Goal: Task Accomplishment & Management: Complete application form

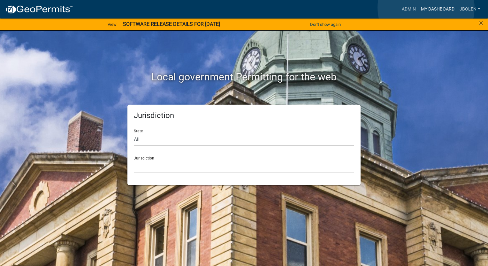
click at [426, 8] on link "My Dashboard" at bounding box center [437, 9] width 39 height 12
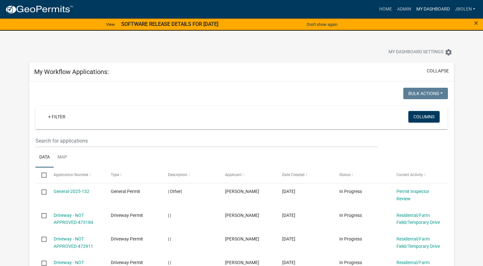
click at [424, 8] on link "My Dashboard" at bounding box center [432, 9] width 39 height 12
click at [387, 7] on link "Home" at bounding box center [385, 9] width 18 height 12
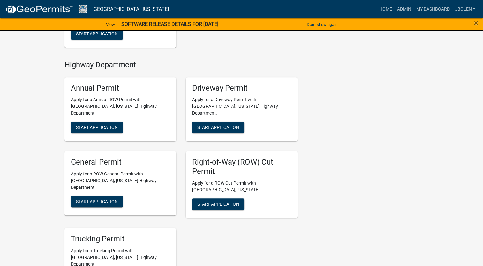
scroll to position [319, 0]
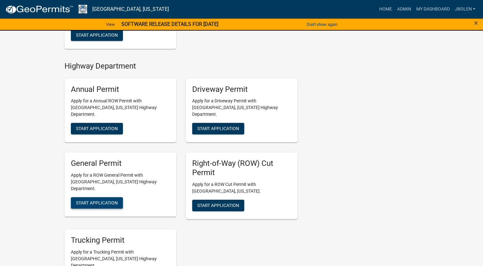
click at [108, 197] on button "Start Application" at bounding box center [97, 202] width 52 height 11
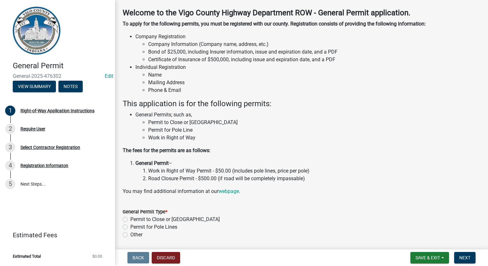
scroll to position [49, 0]
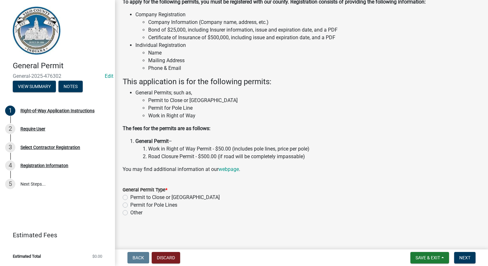
click at [130, 206] on label "Permit for Pole Lines" at bounding box center [153, 205] width 47 height 8
click at [130, 205] on input "Permit for Pole Lines" at bounding box center [132, 203] width 4 height 4
radio input "true"
click at [468, 257] on span "Next" at bounding box center [464, 257] width 11 height 5
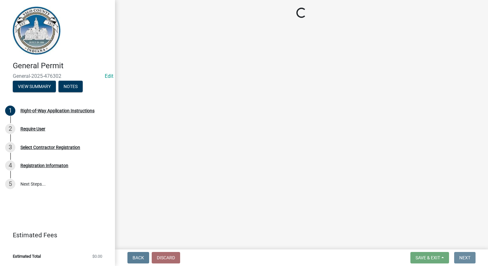
scroll to position [0, 0]
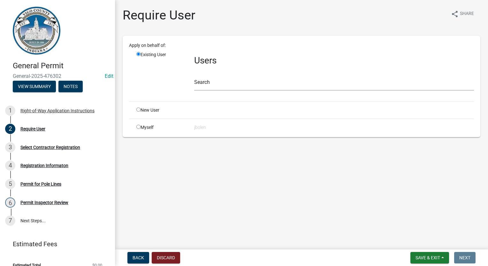
click at [138, 127] on input "radio" at bounding box center [138, 127] width 4 height 4
radio input "true"
radio input "false"
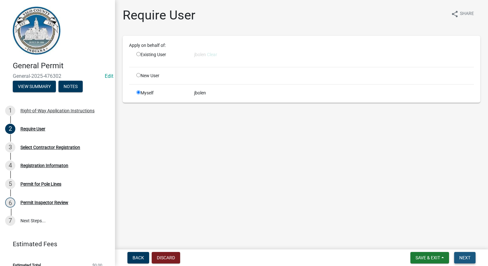
click at [467, 262] on button "Next" at bounding box center [464, 257] width 21 height 11
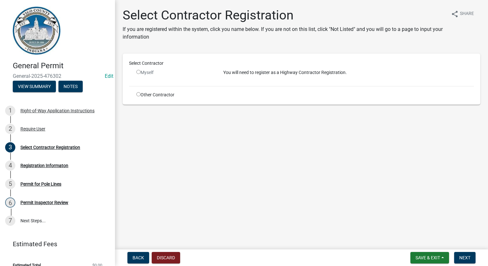
click at [139, 71] on input "radio" at bounding box center [138, 72] width 4 height 4
click at [139, 74] on input "radio" at bounding box center [138, 72] width 4 height 4
radio input "false"
click at [164, 92] on div "Other Contractor" at bounding box center [174, 95] width 87 height 7
click at [138, 94] on input "radio" at bounding box center [138, 94] width 4 height 4
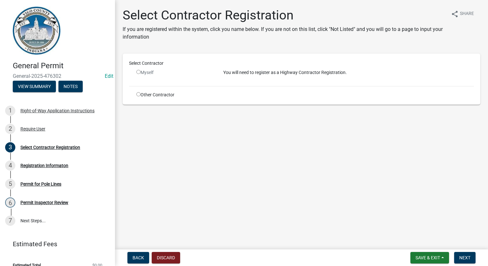
radio input "true"
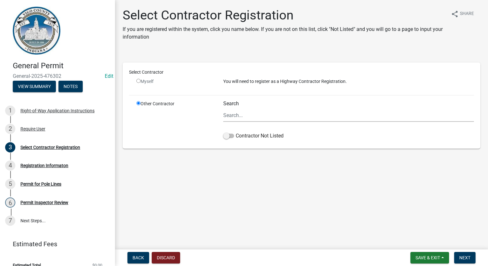
click at [137, 102] on input "radio" at bounding box center [138, 103] width 4 height 4
click at [139, 81] on input "radio" at bounding box center [138, 81] width 4 height 4
radio input "false"
radio input "true"
click at [138, 80] on input "radio" at bounding box center [138, 81] width 4 height 4
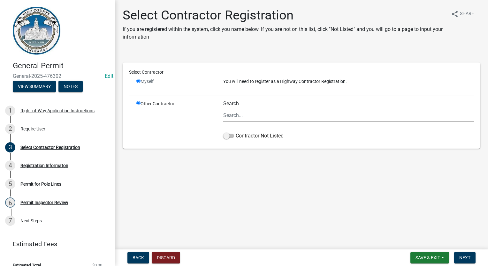
radio input "false"
radio input "true"
click at [138, 80] on input "radio" at bounding box center [138, 81] width 4 height 4
radio input "false"
radio input "true"
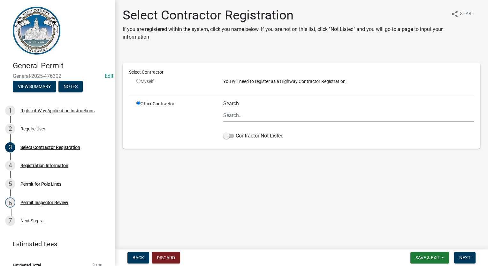
click at [138, 80] on input "radio" at bounding box center [138, 81] width 4 height 4
radio input "false"
radio input "true"
click at [138, 80] on input "radio" at bounding box center [138, 81] width 4 height 4
radio input "false"
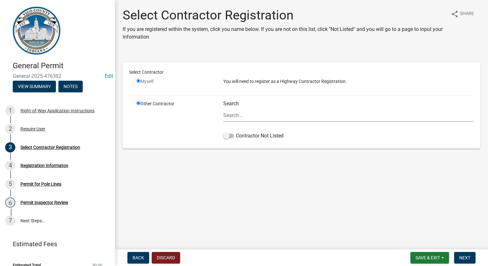
radio input "true"
click at [138, 81] on input "radio" at bounding box center [138, 81] width 4 height 4
radio input "false"
radio input "true"
click at [138, 81] on input "radio" at bounding box center [138, 81] width 4 height 4
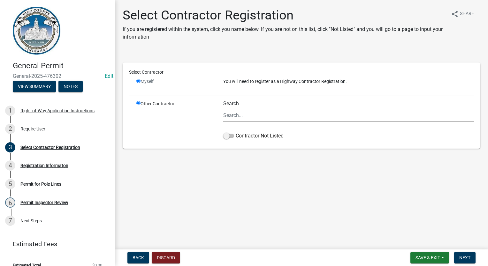
radio input "false"
radio input "true"
click at [138, 81] on input "radio" at bounding box center [138, 81] width 4 height 4
radio input "false"
radio input "true"
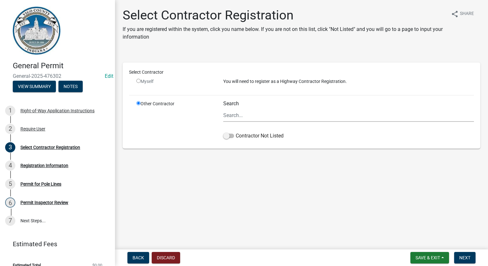
click at [138, 81] on input "radio" at bounding box center [138, 81] width 4 height 4
radio input "false"
radio input "true"
click at [138, 104] on input "radio" at bounding box center [138, 103] width 4 height 4
click at [138, 80] on input "radio" at bounding box center [138, 81] width 4 height 4
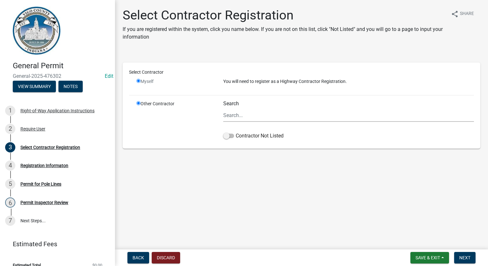
radio input "false"
radio input "true"
click at [138, 80] on input "radio" at bounding box center [138, 81] width 4 height 4
radio input "false"
radio input "true"
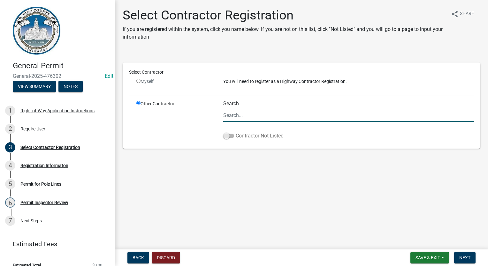
click at [227, 136] on span at bounding box center [228, 136] width 11 height 4
click at [235, 132] on input "Contractor Not Listed" at bounding box center [235, 132] width 0 height 0
click at [139, 80] on input "radio" at bounding box center [138, 81] width 4 height 4
radio input "false"
radio input "true"
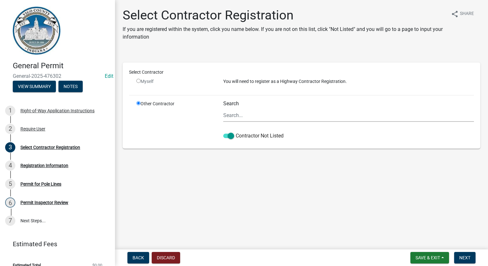
click at [138, 81] on input "radio" at bounding box center [138, 81] width 4 height 4
radio input "false"
radio input "true"
click at [137, 81] on input "radio" at bounding box center [138, 81] width 4 height 4
radio input "false"
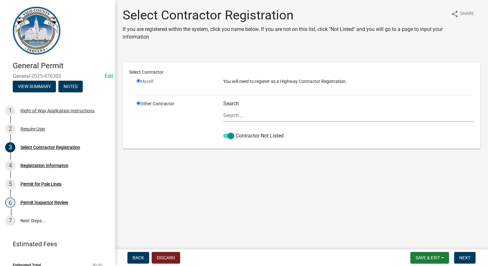
radio input "true"
click at [137, 81] on input "radio" at bounding box center [138, 81] width 4 height 4
radio input "false"
radio input "true"
click at [137, 81] on input "radio" at bounding box center [138, 81] width 4 height 4
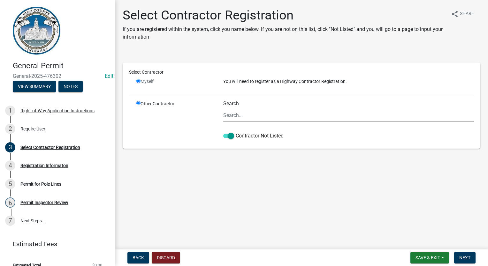
radio input "false"
radio input "true"
click at [138, 103] on input "radio" at bounding box center [138, 103] width 4 height 4
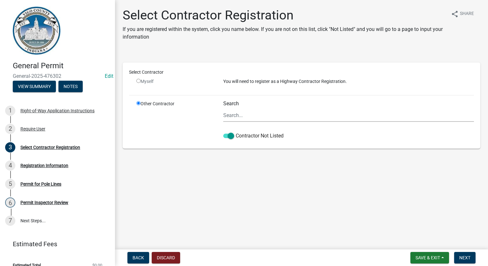
click at [138, 76] on div "Select Contractor" at bounding box center [301, 73] width 354 height 9
click at [138, 81] on input "radio" at bounding box center [138, 81] width 4 height 4
radio input "false"
radio input "true"
click at [138, 82] on input "radio" at bounding box center [138, 81] width 4 height 4
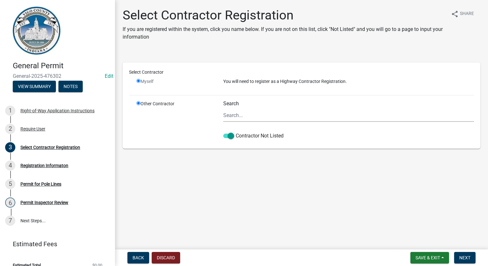
radio input "false"
radio input "true"
click at [138, 82] on input "radio" at bounding box center [138, 81] width 4 height 4
radio input "false"
radio input "true"
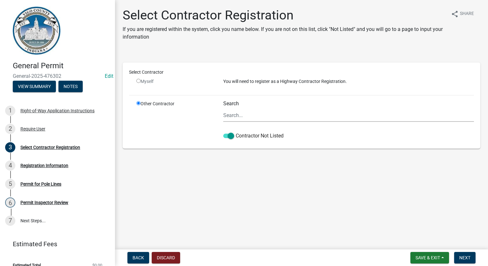
click at [138, 82] on input "radio" at bounding box center [138, 81] width 4 height 4
radio input "false"
radio input "true"
click at [138, 82] on input "radio" at bounding box center [138, 81] width 4 height 4
radio input "false"
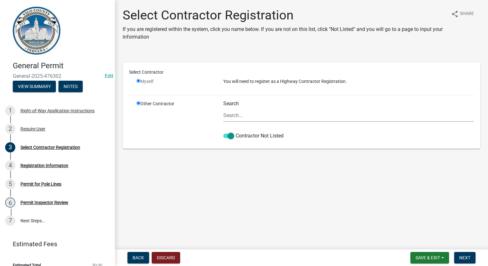
radio input "true"
click at [138, 82] on input "radio" at bounding box center [138, 81] width 4 height 4
radio input "false"
radio input "true"
click at [138, 82] on input "radio" at bounding box center [138, 81] width 4 height 4
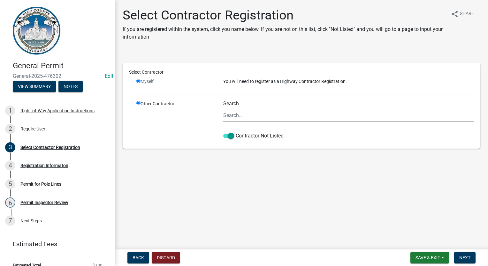
radio input "false"
radio input "true"
click at [138, 81] on input "radio" at bounding box center [138, 81] width 4 height 4
radio input "false"
radio input "true"
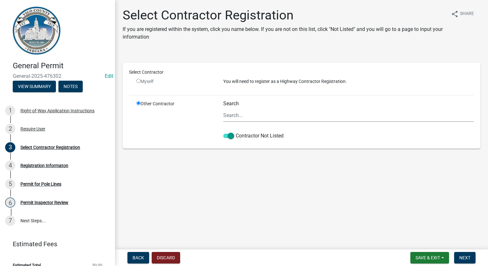
click at [138, 81] on input "radio" at bounding box center [138, 81] width 4 height 4
radio input "false"
radio input "true"
click at [231, 134] on span at bounding box center [228, 136] width 11 height 4
click at [235, 132] on input "Contractor Not Listed" at bounding box center [235, 132] width 0 height 0
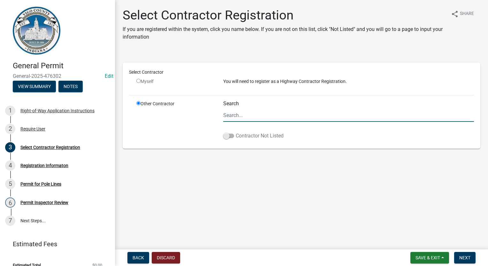
click at [227, 136] on span at bounding box center [228, 136] width 11 height 4
click at [235, 132] on input "Contractor Not Listed" at bounding box center [235, 132] width 0 height 0
click at [140, 103] on input "radio" at bounding box center [138, 103] width 4 height 4
click at [138, 260] on span "Back" at bounding box center [137, 257] width 11 height 5
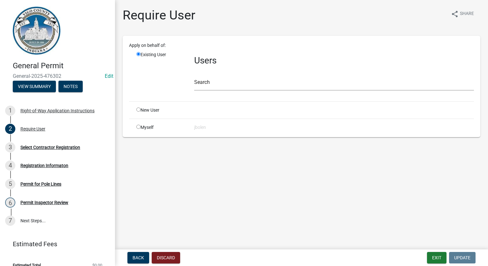
click at [139, 126] on input "radio" at bounding box center [138, 127] width 4 height 4
radio input "true"
radio input "false"
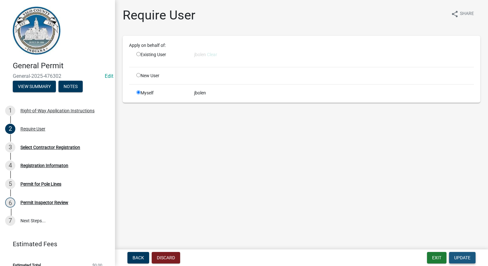
click at [458, 259] on span "Update" at bounding box center [462, 257] width 16 height 5
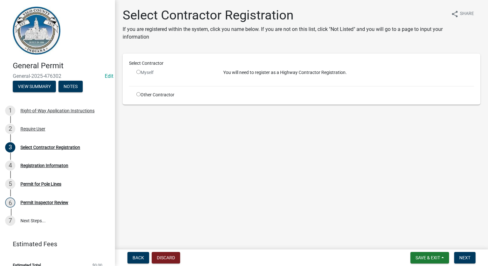
click at [138, 73] on input "radio" at bounding box center [138, 72] width 4 height 4
click at [472, 258] on button "Next" at bounding box center [464, 257] width 21 height 11
click at [137, 72] on input "radio" at bounding box center [138, 72] width 4 height 4
click at [138, 72] on input "radio" at bounding box center [138, 72] width 4 height 4
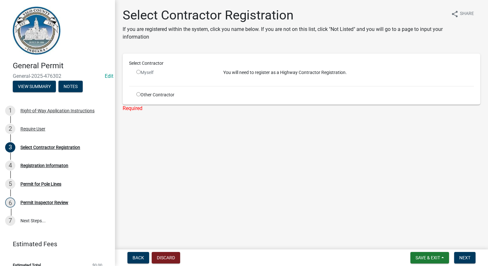
click at [138, 72] on input "radio" at bounding box center [138, 72] width 4 height 4
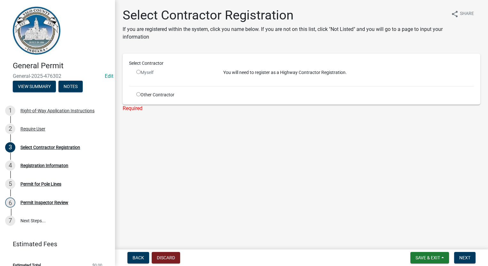
click at [138, 72] on input "radio" at bounding box center [138, 72] width 4 height 4
radio input "false"
click at [138, 94] on input "radio" at bounding box center [138, 94] width 4 height 4
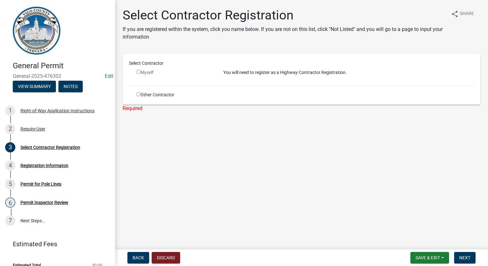
radio input "true"
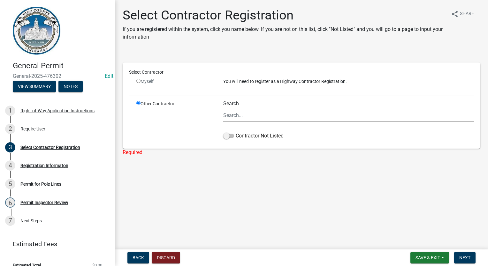
click at [228, 141] on div "Contractor Not Listed" at bounding box center [348, 137] width 250 height 10
click at [228, 136] on span at bounding box center [228, 136] width 11 height 4
click at [235, 132] on input "Contractor Not Listed" at bounding box center [235, 132] width 0 height 0
click at [265, 179] on main "Select Contractor Registration If you are registered within the system, click y…" at bounding box center [301, 123] width 373 height 247
click at [463, 257] on span "Next" at bounding box center [464, 257] width 11 height 5
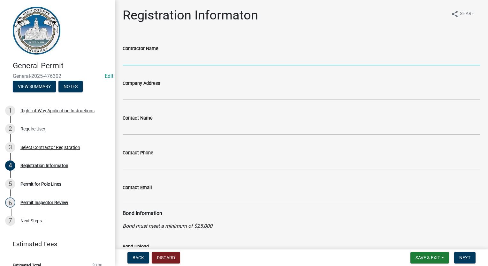
drag, startPoint x: 161, startPoint y: 58, endPoint x: 161, endPoint y: 52, distance: 6.4
click at [161, 57] on input "Contractor Name" at bounding box center [301, 58] width 357 height 13
type input "DUKE ENERGY"
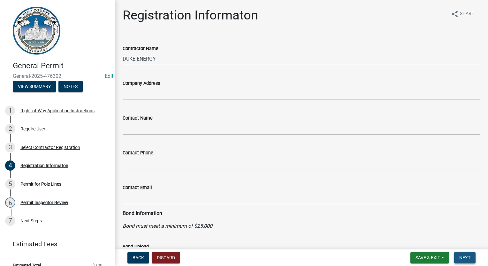
click at [461, 258] on span "Next" at bounding box center [464, 257] width 11 height 5
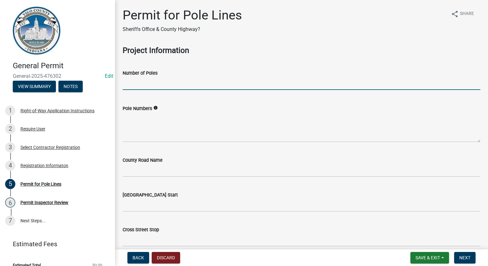
click at [146, 85] on input "text" at bounding box center [301, 83] width 357 height 13
type input "1"
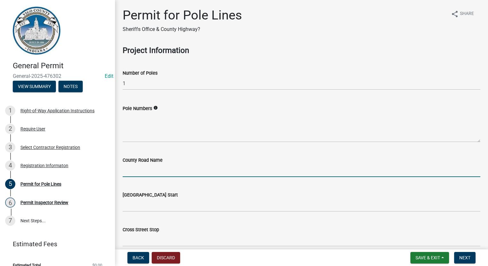
click at [143, 171] on input "County Road Name" at bounding box center [301, 170] width 357 height 13
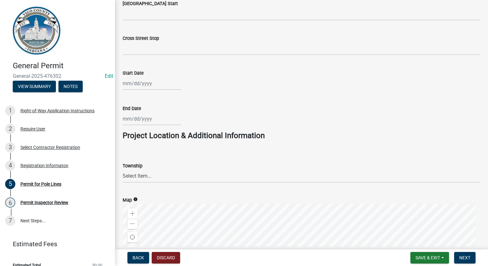
scroll to position [383, 0]
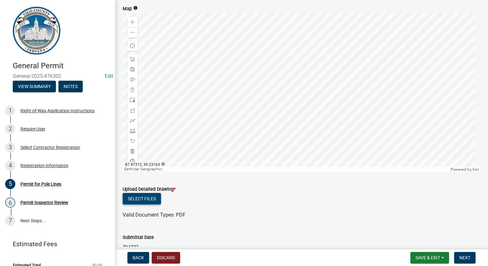
type input "[STREET_ADDRESS]"
click at [143, 198] on button "Select files" at bounding box center [142, 198] width 38 height 11
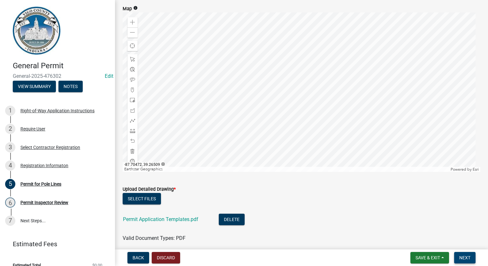
click at [461, 255] on button "Next" at bounding box center [464, 257] width 21 height 11
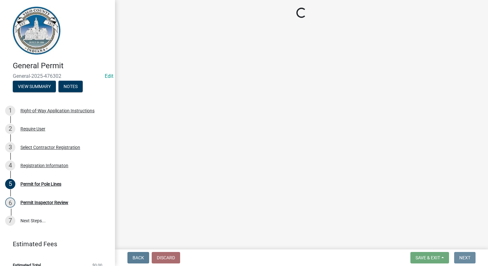
scroll to position [0, 0]
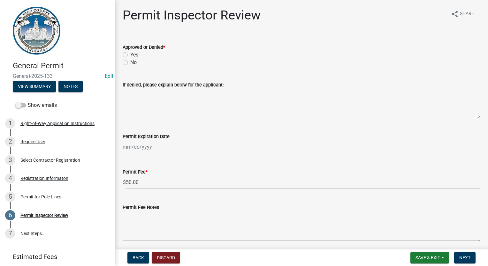
click at [130, 54] on label "Yes" at bounding box center [134, 55] width 8 height 8
click at [130, 54] on input "Yes" at bounding box center [132, 53] width 4 height 4
radio input "true"
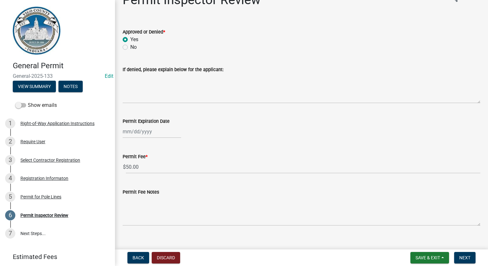
scroll to position [24, 0]
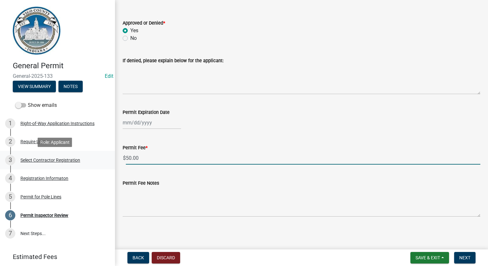
drag, startPoint x: 152, startPoint y: 156, endPoint x: 103, endPoint y: 156, distance: 49.1
click at [103, 156] on div "General Permit General-2025-133 Edit View Summary Notes Show emails 1 Right-of-…" at bounding box center [244, 133] width 488 height 266
type input "30.00"
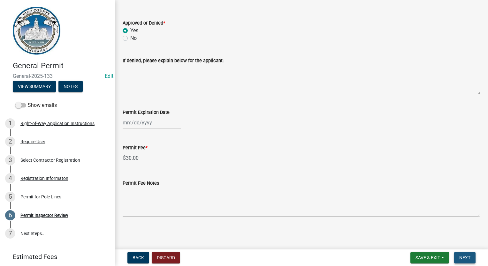
click at [468, 258] on span "Next" at bounding box center [464, 257] width 11 height 5
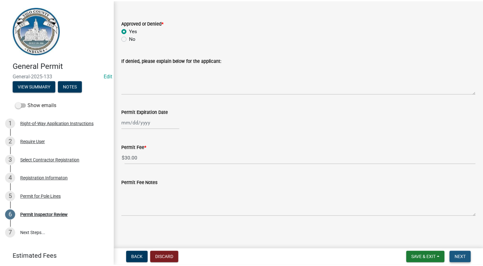
scroll to position [0, 0]
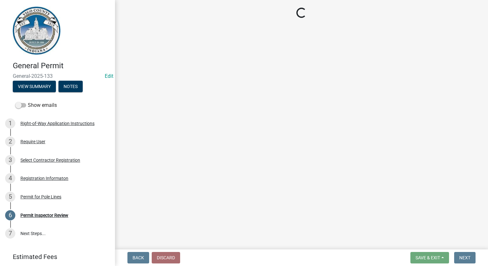
select select "3: 3"
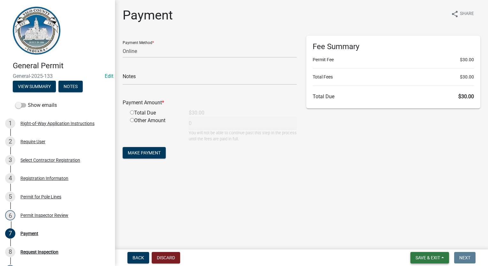
click at [434, 258] on span "Save & Exit" at bounding box center [427, 257] width 25 height 5
click at [433, 244] on button "Save & Exit" at bounding box center [423, 241] width 51 height 15
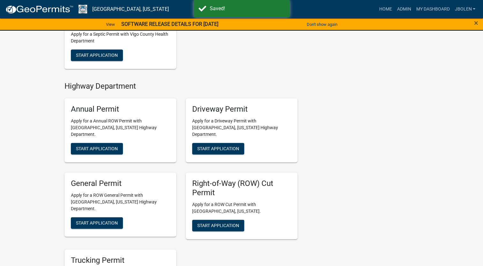
scroll to position [287, 0]
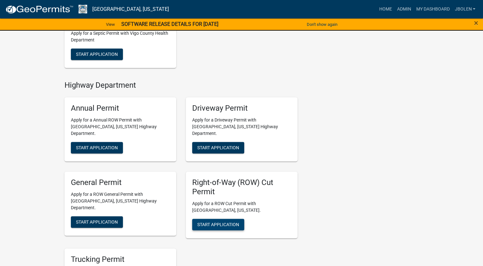
click at [211, 219] on button "Start Application" at bounding box center [218, 224] width 52 height 11
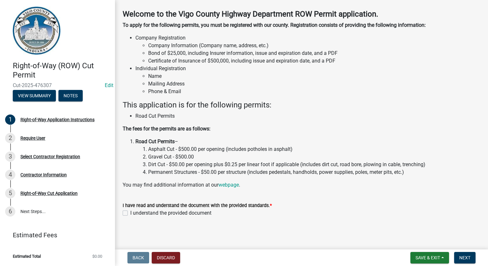
scroll to position [26, 0]
click at [130, 212] on label "I understand the provided document" at bounding box center [170, 213] width 81 height 8
click at [130, 212] on input "I understand the provided document" at bounding box center [132, 211] width 4 height 4
checkbox input "true"
click at [466, 256] on span "Next" at bounding box center [464, 257] width 11 height 5
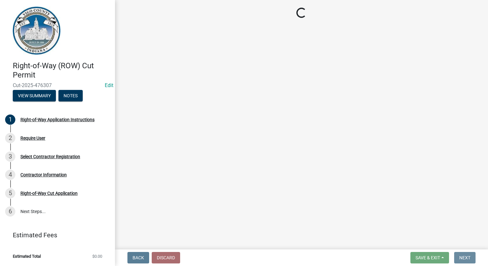
scroll to position [0, 0]
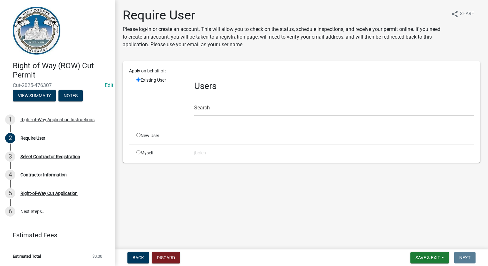
click at [138, 153] on input "radio" at bounding box center [138, 152] width 4 height 4
radio input "true"
radio input "false"
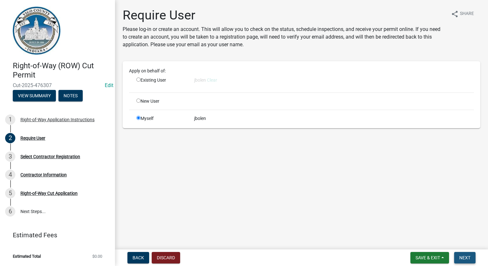
click at [460, 257] on span "Next" at bounding box center [464, 257] width 11 height 5
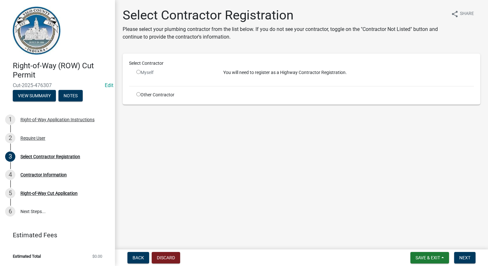
click at [138, 72] on input "radio" at bounding box center [138, 72] width 4 height 4
radio input "false"
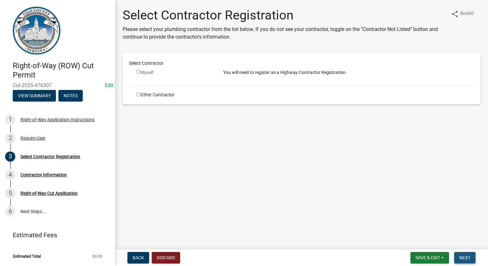
click at [460, 258] on span "Next" at bounding box center [464, 257] width 11 height 5
click at [138, 95] on input "radio" at bounding box center [138, 94] width 4 height 4
radio input "true"
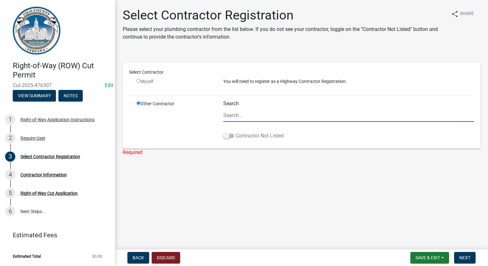
click at [227, 134] on span at bounding box center [228, 136] width 11 height 4
click at [235, 132] on input "Contractor Not Listed" at bounding box center [235, 132] width 0 height 0
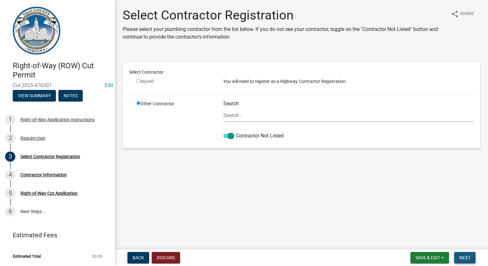
click at [461, 257] on span "Next" at bounding box center [464, 257] width 11 height 5
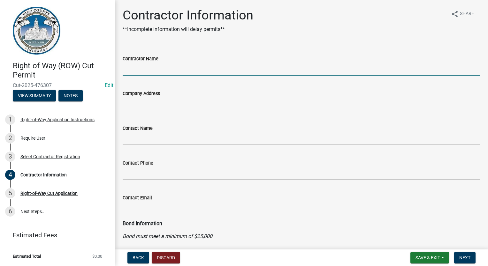
click at [168, 71] on input "Contractor Name" at bounding box center [301, 69] width 357 height 13
type input "[PERSON_NAME] EXCAVATING"
click at [463, 256] on span "Next" at bounding box center [464, 257] width 11 height 5
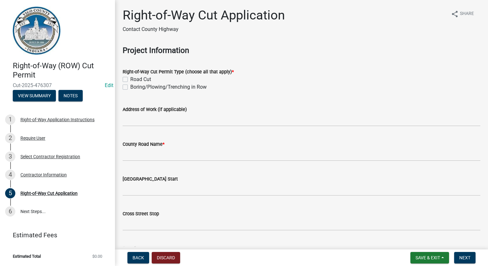
click at [130, 79] on label "Road Cut" at bounding box center [140, 80] width 21 height 8
click at [130, 79] on input "Road Cut" at bounding box center [132, 78] width 4 height 4
checkbox input "true"
checkbox input "false"
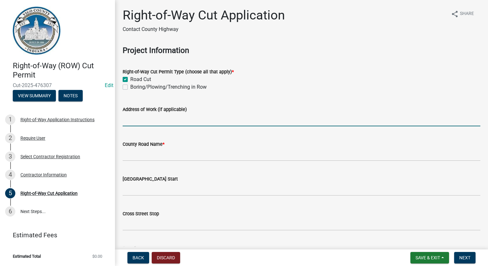
click at [169, 115] on input "Address of Work (if applicable)" at bounding box center [301, 119] width 357 height 13
type input "[STREET_ADDRESS]"
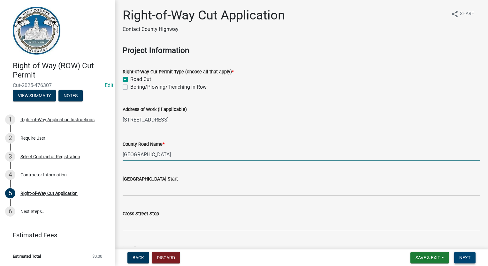
type input "[GEOGRAPHIC_DATA]"
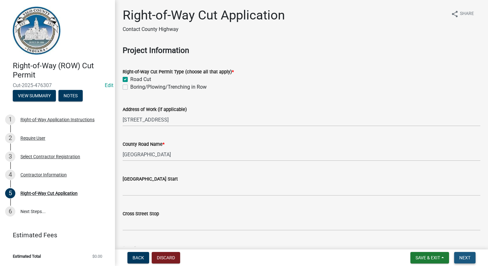
click at [468, 259] on span "Next" at bounding box center [464, 257] width 11 height 5
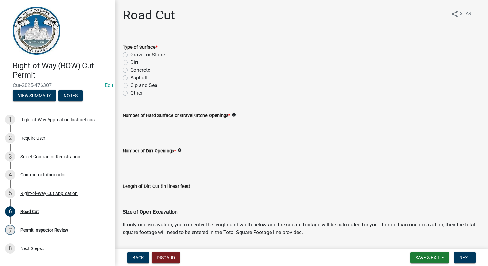
click at [130, 62] on label "Dirt" at bounding box center [134, 63] width 8 height 8
click at [130, 62] on input "Dirt" at bounding box center [132, 61] width 4 height 4
radio input "true"
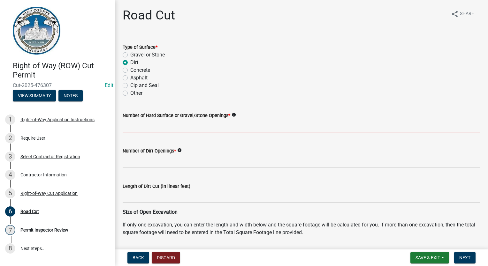
click at [124, 131] on input "text" at bounding box center [301, 125] width 357 height 13
type input "0"
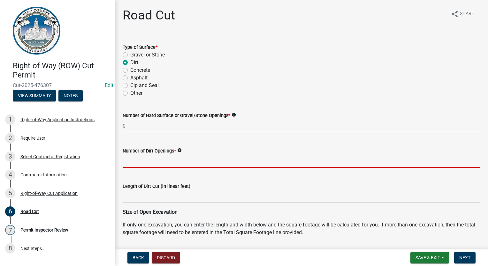
click at [128, 161] on input "text" at bounding box center [301, 161] width 357 height 13
type input "1"
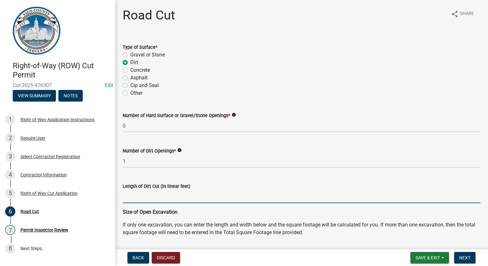
click at [256, 197] on input "Length of Dirt Cut (in linear feet)" at bounding box center [301, 196] width 357 height 13
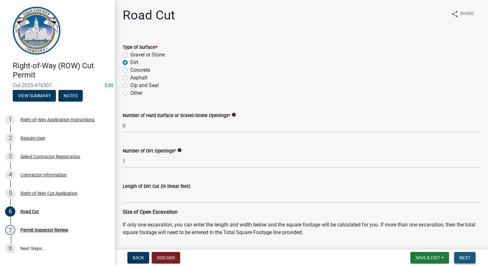
click at [465, 259] on span "Next" at bounding box center [464, 257] width 11 height 5
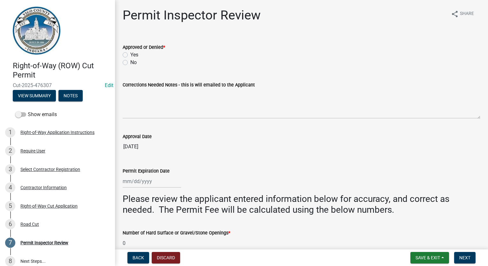
click at [130, 52] on label "Yes" at bounding box center [134, 55] width 8 height 8
click at [130, 52] on input "Yes" at bounding box center [132, 53] width 4 height 4
radio input "true"
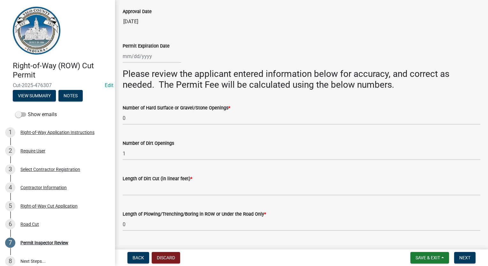
scroll to position [160, 0]
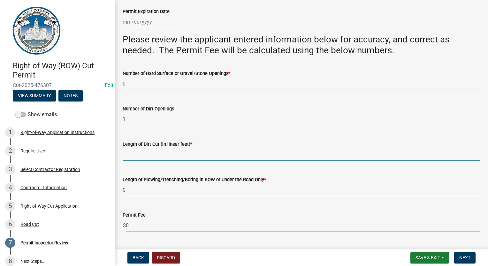
click at [153, 156] on input "Length of Dirt Cut (in linear feet) *" at bounding box center [301, 154] width 357 height 13
type input "0"
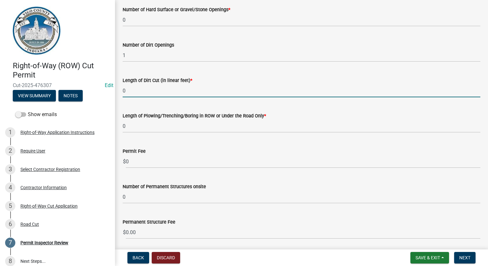
click at [125, 160] on span "$" at bounding box center [125, 161] width 4 height 13
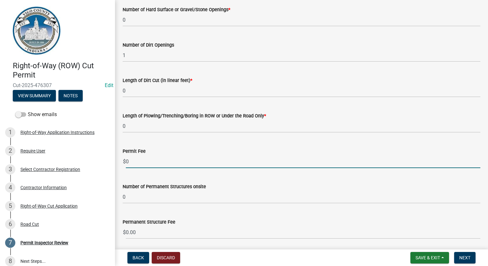
drag, startPoint x: 137, startPoint y: 163, endPoint x: 124, endPoint y: 160, distance: 13.3
click at [124, 160] on div "$ 0" at bounding box center [301, 161] width 357 height 13
type input "30.00"
click at [468, 262] on button "Next" at bounding box center [464, 257] width 21 height 11
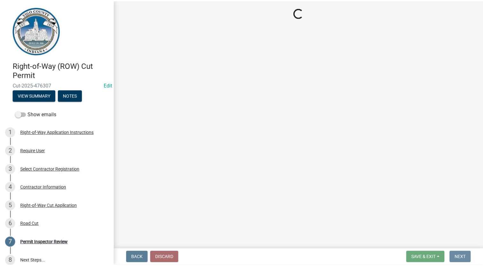
scroll to position [0, 0]
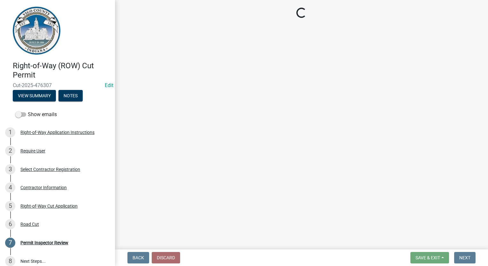
select select "3: 3"
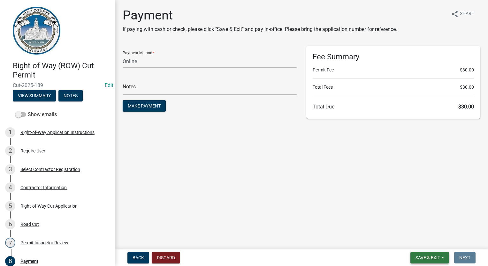
click at [417, 260] on span "Save & Exit" at bounding box center [427, 257] width 25 height 5
click at [420, 242] on button "Save & Exit" at bounding box center [423, 241] width 51 height 15
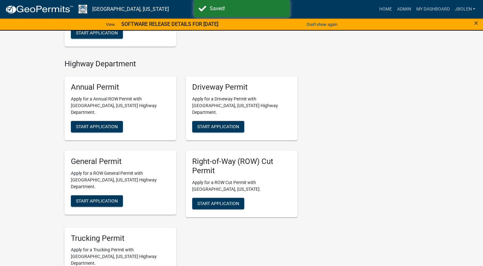
scroll to position [319, 0]
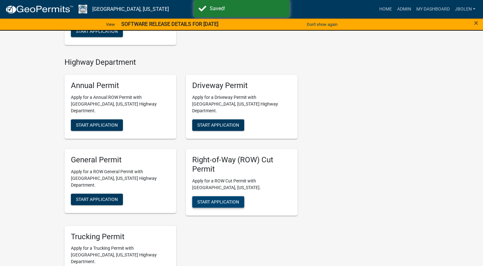
click at [232, 199] on span "Start Application" at bounding box center [218, 201] width 42 height 5
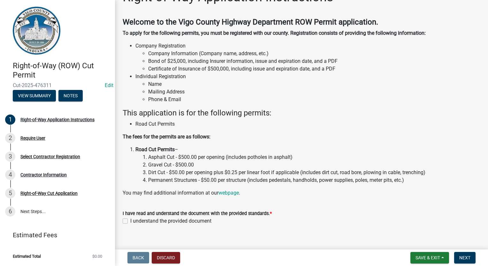
scroll to position [26, 0]
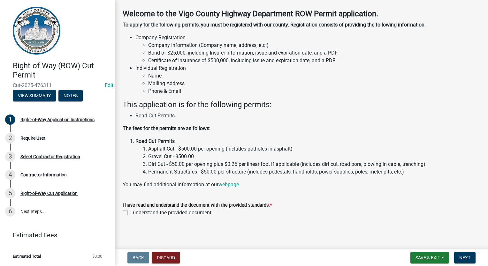
click at [128, 214] on div "I understand the provided document" at bounding box center [301, 213] width 357 height 8
click at [130, 212] on label "I understand the provided document" at bounding box center [170, 213] width 81 height 8
click at [130, 212] on input "I understand the provided document" at bounding box center [132, 211] width 4 height 4
checkbox input "true"
click at [466, 256] on span "Next" at bounding box center [464, 257] width 11 height 5
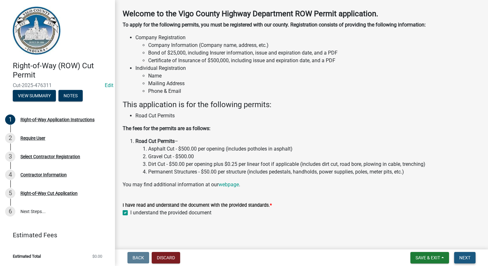
scroll to position [0, 0]
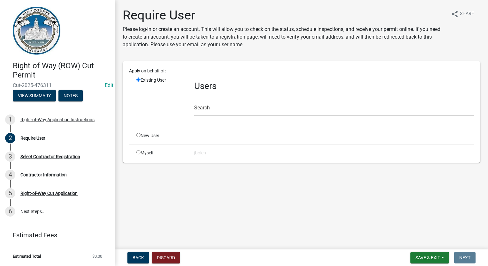
click at [138, 151] on input "radio" at bounding box center [138, 152] width 4 height 4
radio input "true"
radio input "false"
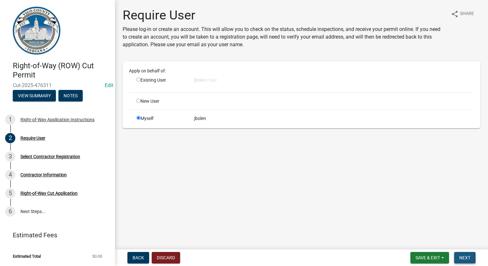
click at [462, 258] on span "Next" at bounding box center [464, 257] width 11 height 5
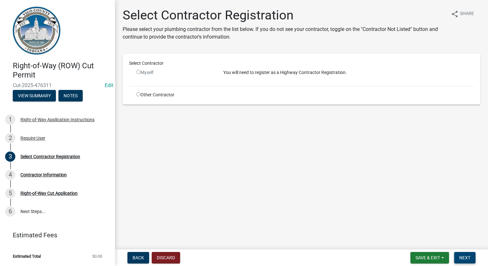
click at [464, 259] on span "Next" at bounding box center [464, 257] width 11 height 5
click at [139, 93] on input "radio" at bounding box center [138, 94] width 4 height 4
radio input "true"
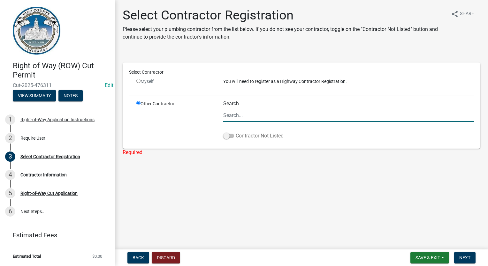
click at [232, 138] on label "Contractor Not Listed" at bounding box center [253, 136] width 60 height 8
click at [235, 132] on input "Contractor Not Listed" at bounding box center [235, 132] width 0 height 0
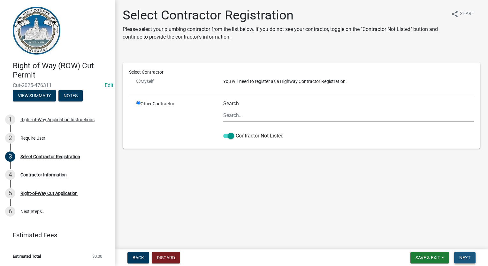
click at [462, 257] on span "Next" at bounding box center [464, 257] width 11 height 5
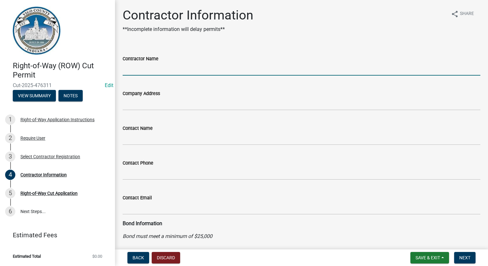
click at [161, 74] on input "Contractor Name" at bounding box center [301, 69] width 357 height 13
type input "JOINK"
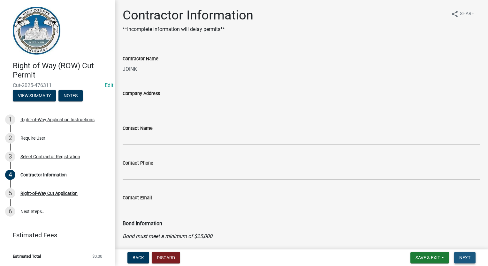
click at [461, 254] on button "Next" at bounding box center [464, 257] width 21 height 11
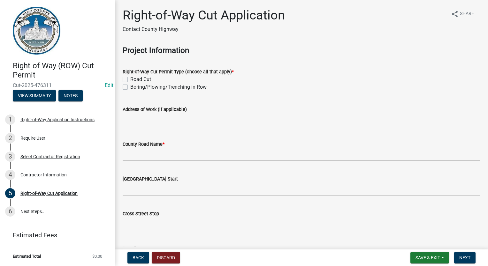
click at [130, 80] on label "Road Cut" at bounding box center [140, 80] width 21 height 8
click at [130, 80] on input "Road Cut" at bounding box center [132, 78] width 4 height 4
checkbox input "true"
checkbox input "false"
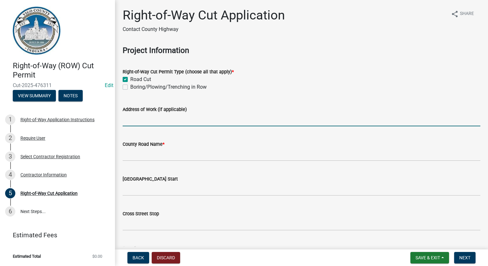
click at [133, 124] on input "Address of Work (if applicable)" at bounding box center [301, 119] width 357 height 13
type input "[STREET_ADDRESS][PERSON_NAME]"
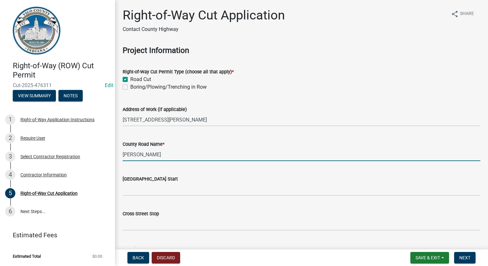
click at [158, 156] on input "[PERSON_NAME]" at bounding box center [301, 154] width 357 height 13
click at [142, 154] on input "[PERSON_NAME]" at bounding box center [301, 154] width 357 height 13
type input "[PERSON_NAME]"
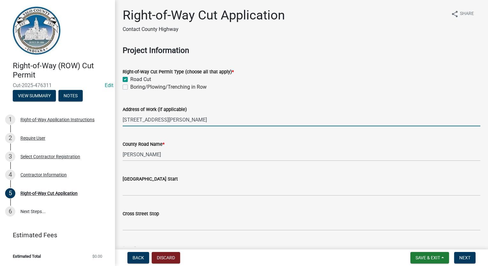
click at [177, 119] on input "[STREET_ADDRESS][PERSON_NAME]" at bounding box center [301, 119] width 357 height 13
click at [174, 121] on input "[STREET_ADDRESS][PERSON_NAME]" at bounding box center [301, 119] width 357 height 13
type input "[DEMOGRAPHIC_DATA][STREET_ADDRESS][PERSON_NAME]"
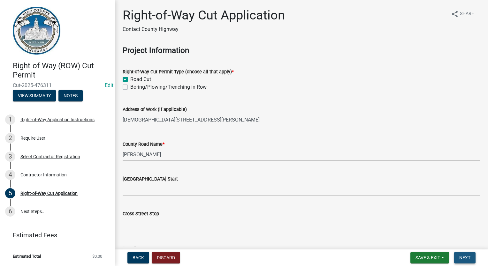
click at [463, 261] on button "Next" at bounding box center [464, 257] width 21 height 11
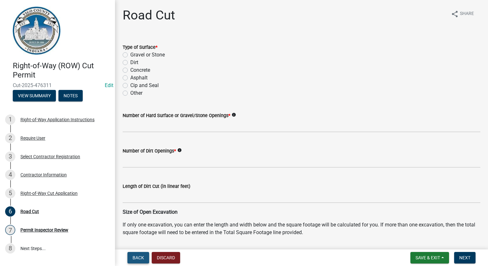
click at [138, 257] on span "Back" at bounding box center [137, 257] width 11 height 5
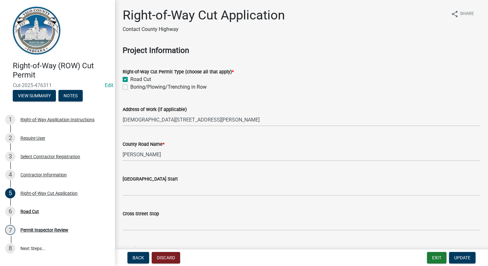
click at [130, 77] on label "Road Cut" at bounding box center [140, 80] width 21 height 8
click at [130, 77] on input "Road Cut" at bounding box center [132, 78] width 4 height 4
checkbox input "false"
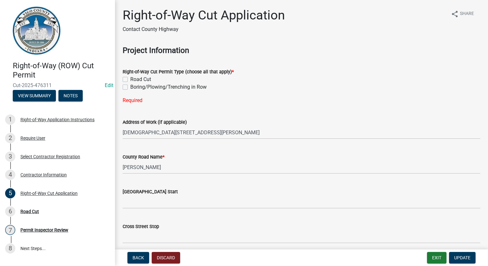
click at [130, 85] on label "Boring/Plowing/Trenching in Row" at bounding box center [168, 87] width 76 height 8
click at [130, 85] on input "Boring/Plowing/Trenching in Row" at bounding box center [132, 85] width 4 height 4
checkbox input "true"
checkbox input "false"
checkbox input "true"
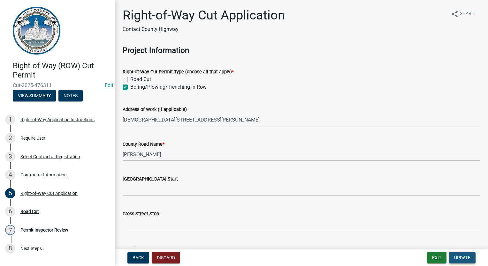
click at [460, 256] on span "Update" at bounding box center [462, 257] width 16 height 5
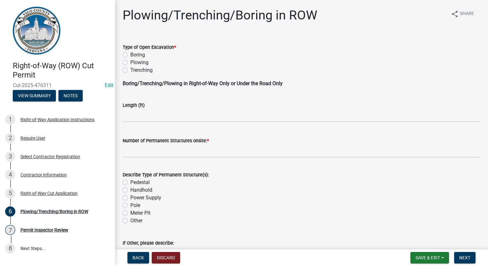
click at [130, 54] on label "Boring" at bounding box center [137, 55] width 15 height 8
click at [130, 54] on input "Boring" at bounding box center [132, 53] width 4 height 4
radio input "true"
click at [137, 113] on input "text" at bounding box center [301, 115] width 357 height 13
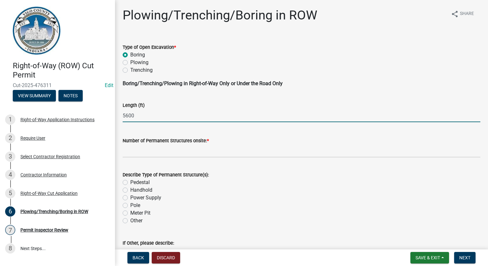
type input "5600"
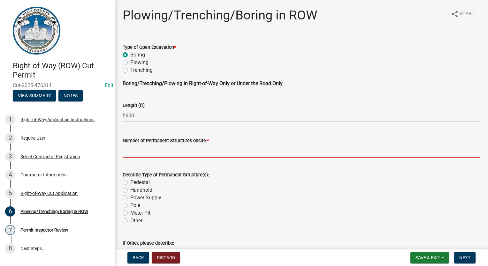
click at [235, 152] on input "text" at bounding box center [301, 151] width 357 height 13
type input "44"
click at [130, 190] on label "Handhold" at bounding box center [141, 190] width 22 height 8
click at [130, 190] on input "Handhold" at bounding box center [132, 188] width 4 height 4
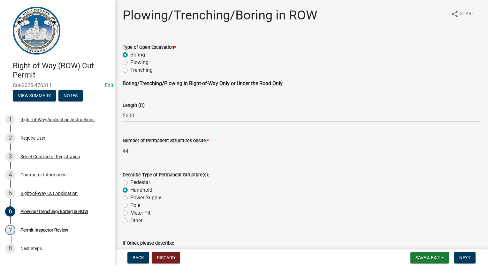
radio input "true"
click at [461, 257] on span "Next" at bounding box center [464, 257] width 11 height 5
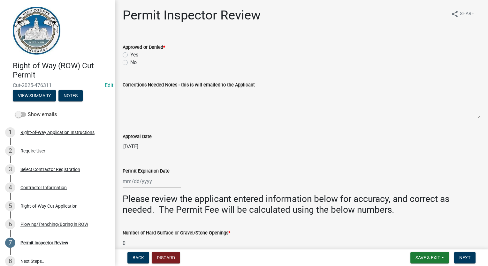
drag, startPoint x: 124, startPoint y: 56, endPoint x: 128, endPoint y: 60, distance: 5.5
click at [130, 55] on label "Yes" at bounding box center [134, 55] width 8 height 8
click at [130, 55] on input "Yes" at bounding box center [132, 53] width 4 height 4
radio input "true"
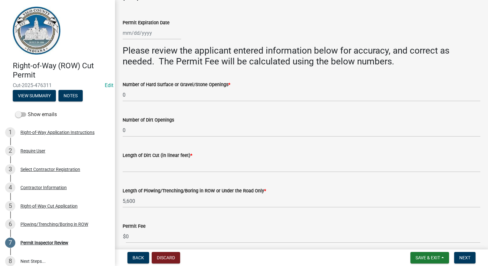
scroll to position [212, 0]
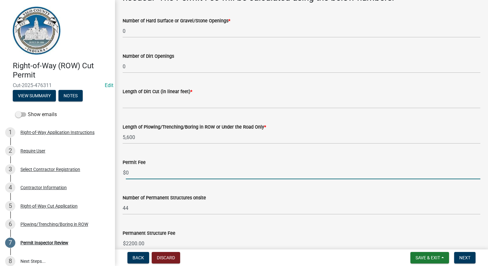
click at [158, 174] on input "0" at bounding box center [303, 172] width 354 height 13
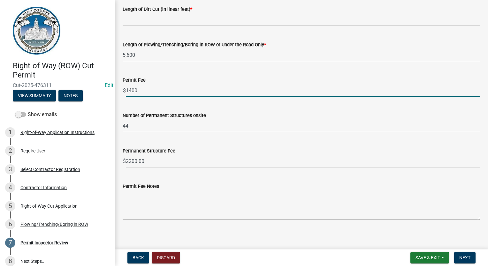
scroll to position [297, 0]
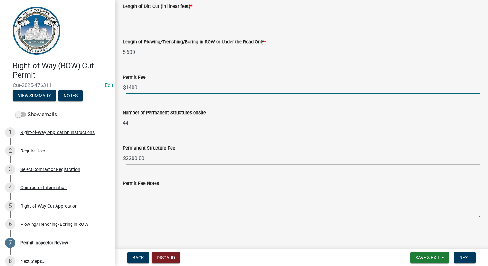
type input "1400"
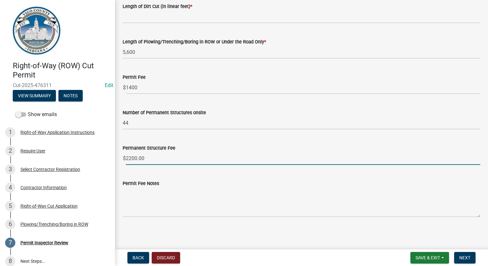
drag, startPoint x: 163, startPoint y: 157, endPoint x: 125, endPoint y: 156, distance: 37.7
click at [126, 156] on input "2200.00" at bounding box center [303, 158] width 354 height 13
type input "1320"
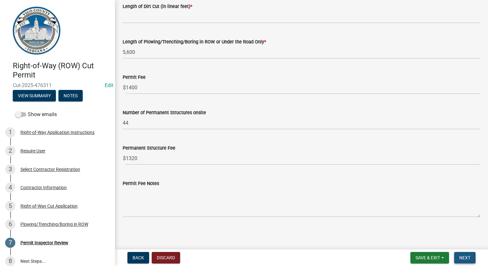
click at [465, 261] on button "Next" at bounding box center [464, 257] width 21 height 11
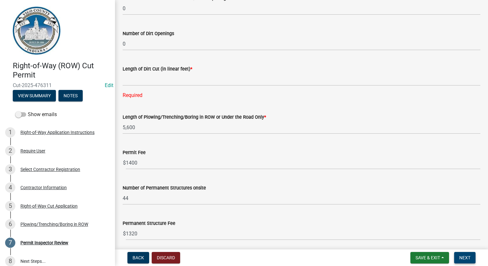
scroll to position [234, 0]
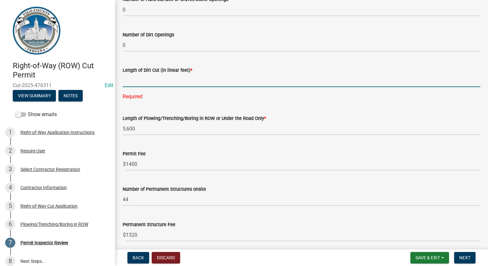
click at [184, 80] on input "Length of Dirt Cut (in linear feet) *" at bounding box center [301, 80] width 357 height 13
type input "0"
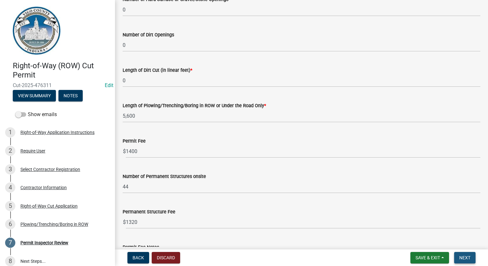
click at [457, 256] on button "Next" at bounding box center [464, 257] width 21 height 11
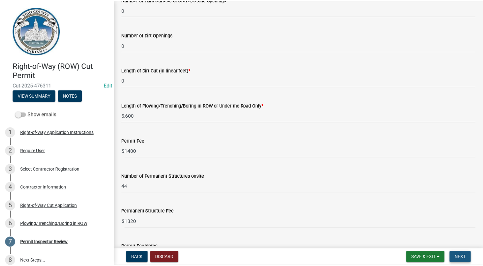
scroll to position [0, 0]
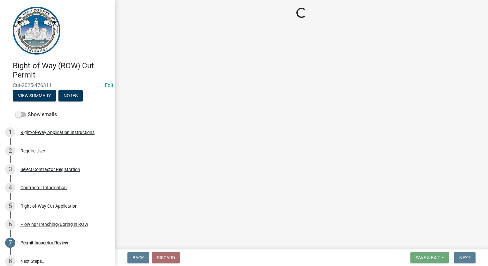
select select "3: 3"
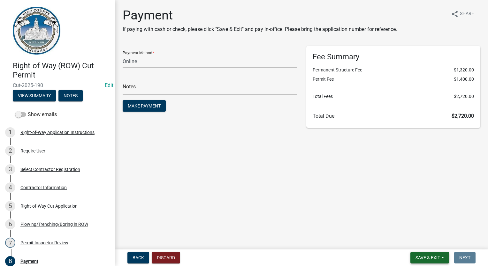
click at [425, 255] on span "Save & Exit" at bounding box center [427, 257] width 25 height 5
click at [426, 242] on button "Save & Exit" at bounding box center [423, 241] width 51 height 15
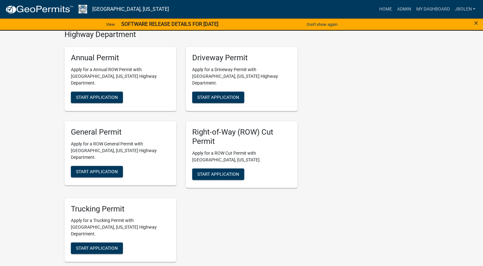
scroll to position [383, 0]
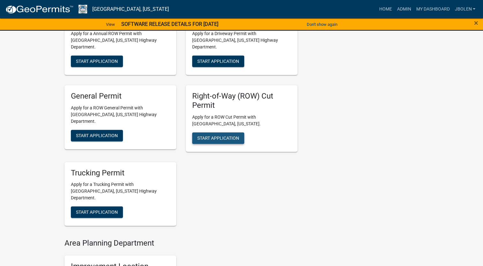
click at [212, 135] on span "Start Application" at bounding box center [218, 137] width 42 height 5
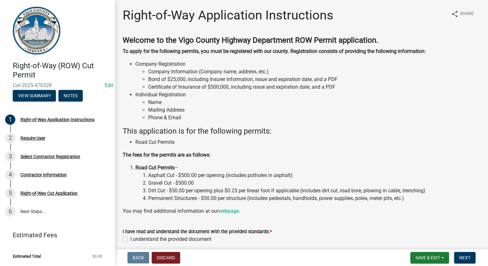
scroll to position [26, 0]
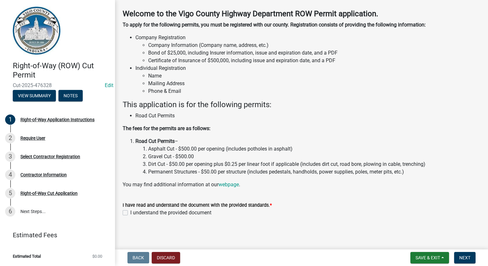
drag, startPoint x: 124, startPoint y: 213, endPoint x: 127, endPoint y: 211, distance: 3.3
click at [130, 212] on label "I understand the provided document" at bounding box center [170, 213] width 81 height 8
click at [130, 212] on input "I understand the provided document" at bounding box center [132, 211] width 4 height 4
checkbox input "true"
click at [460, 259] on span "Next" at bounding box center [464, 257] width 11 height 5
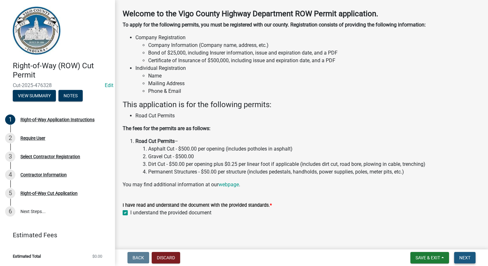
scroll to position [0, 0]
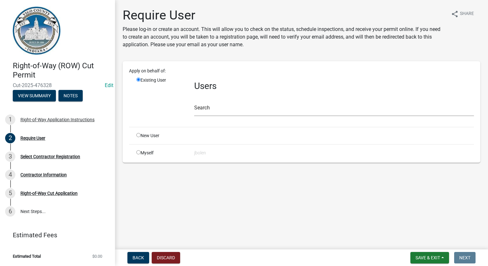
click at [138, 152] on input "radio" at bounding box center [138, 152] width 4 height 4
radio input "true"
radio input "false"
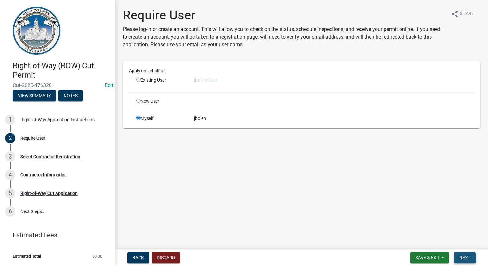
click at [462, 260] on span "Next" at bounding box center [464, 257] width 11 height 5
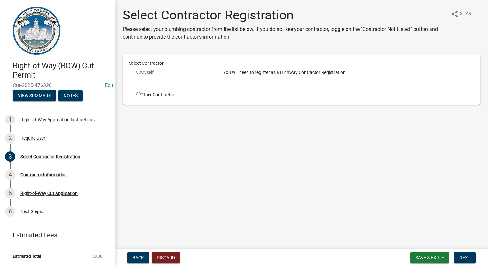
click at [138, 94] on input "radio" at bounding box center [138, 94] width 4 height 4
radio input "true"
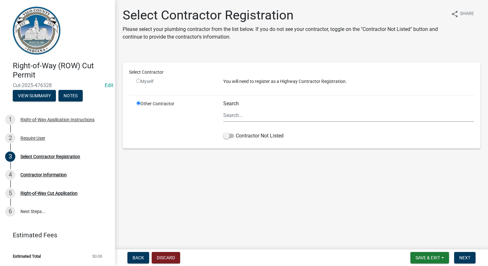
click at [226, 144] on div "Select Contractor Myself You will need to register as a Highway Contractor Regi…" at bounding box center [301, 106] width 357 height 86
click at [226, 137] on span at bounding box center [228, 136] width 11 height 4
click at [235, 132] on input "Contractor Not Listed" at bounding box center [235, 132] width 0 height 0
click at [466, 257] on span "Next" at bounding box center [464, 257] width 11 height 5
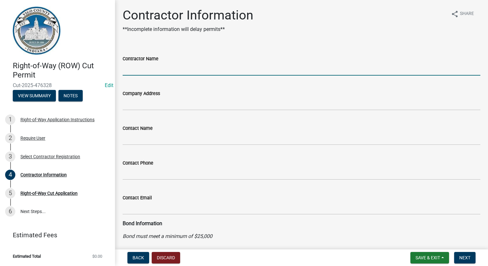
click at [151, 72] on input "Contractor Name" at bounding box center [301, 69] width 357 height 13
type input "JOINK"
click at [469, 260] on span "Next" at bounding box center [464, 257] width 11 height 5
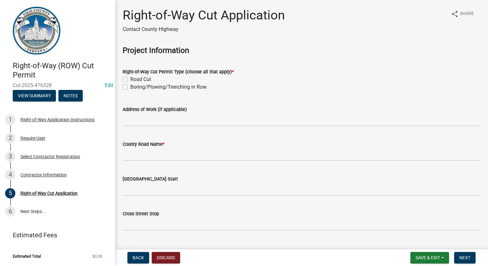
click at [130, 88] on label "Boring/Plowing/Trenching in Row" at bounding box center [168, 87] width 76 height 8
click at [130, 87] on input "Boring/Plowing/Trenching in Row" at bounding box center [132, 85] width 4 height 4
checkbox input "true"
checkbox input "false"
checkbox input "true"
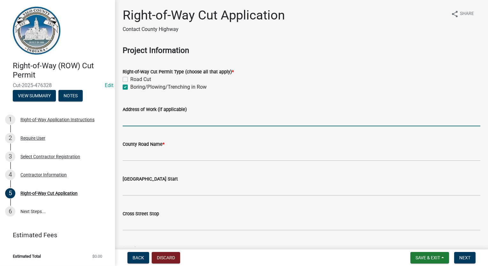
click at [152, 122] on input "Address of Work (if applicable)" at bounding box center [301, 119] width 357 height 13
type input "[STREET_ADDRESS]"
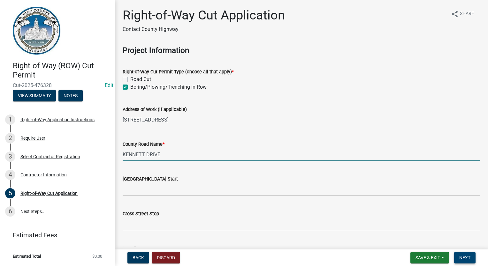
type input "KENNETT DRIVE"
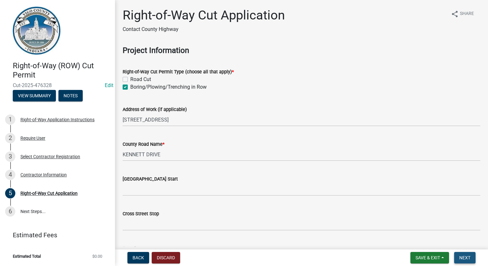
click at [466, 257] on span "Next" at bounding box center [464, 257] width 11 height 5
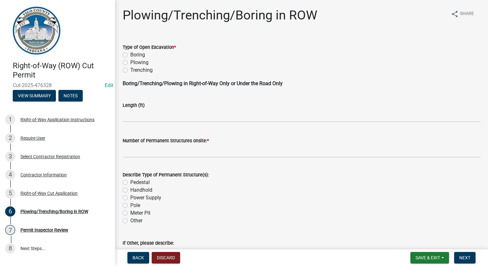
drag, startPoint x: 123, startPoint y: 54, endPoint x: 162, endPoint y: 84, distance: 49.1
click at [130, 54] on label "Boring" at bounding box center [137, 55] width 15 height 8
click at [130, 54] on input "Boring" at bounding box center [132, 53] width 4 height 4
radio input "true"
click at [156, 119] on input "text" at bounding box center [301, 115] width 357 height 13
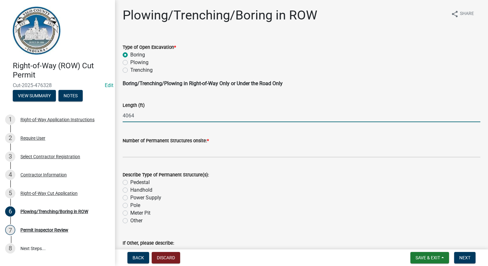
type input "4064"
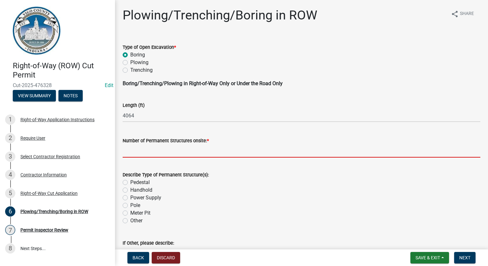
click at [161, 153] on input "text" at bounding box center [301, 151] width 357 height 13
type input "18"
click at [128, 191] on div "Handhold" at bounding box center [301, 190] width 357 height 8
click at [130, 191] on label "Handhold" at bounding box center [141, 190] width 22 height 8
click at [130, 190] on input "Handhold" at bounding box center [132, 188] width 4 height 4
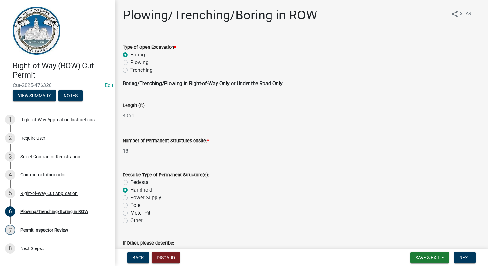
radio input "true"
click at [461, 255] on span "Next" at bounding box center [464, 257] width 11 height 5
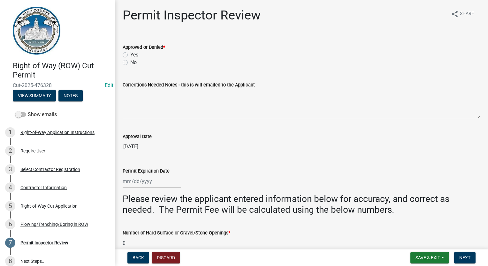
click at [130, 54] on label "Yes" at bounding box center [134, 55] width 8 height 8
click at [130, 54] on input "Yes" at bounding box center [132, 53] width 4 height 4
radio input "true"
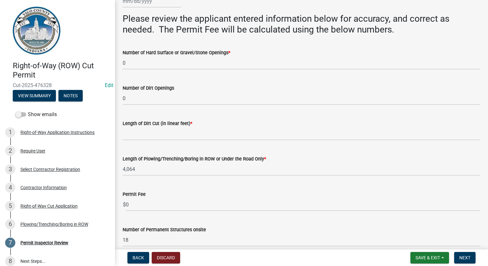
scroll to position [180, 0]
click at [152, 132] on input "Length of Dirt Cut (in linear feet) *" at bounding box center [301, 133] width 357 height 13
type input "0"
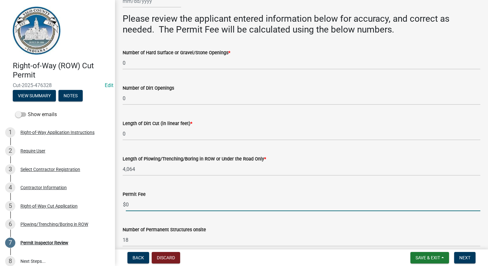
click at [145, 205] on input "0" at bounding box center [303, 204] width 354 height 13
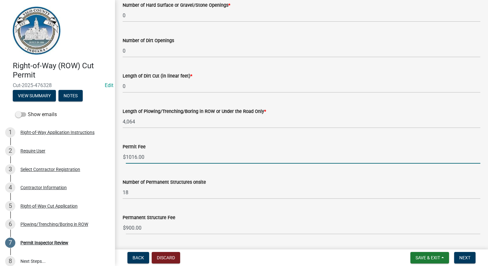
scroll to position [297, 0]
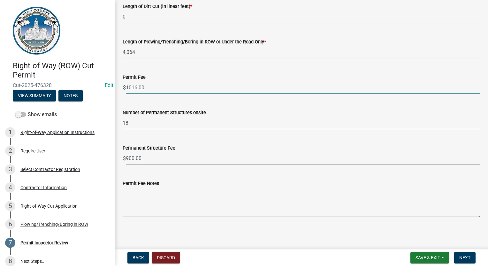
type input "1016.00"
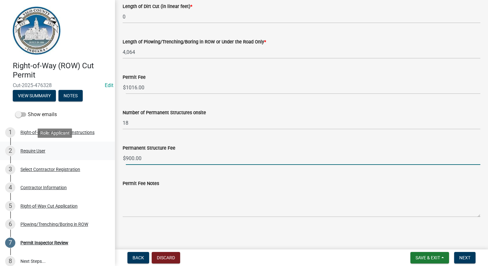
drag, startPoint x: 144, startPoint y: 162, endPoint x: 103, endPoint y: 155, distance: 42.0
click at [103, 155] on div "Right-of-Way (ROW) Cut Permit Cut-2025-476328 Edit View Summary Notes Show emai…" at bounding box center [244, 133] width 488 height 266
type input "540"
click at [465, 258] on span "Next" at bounding box center [464, 257] width 11 height 5
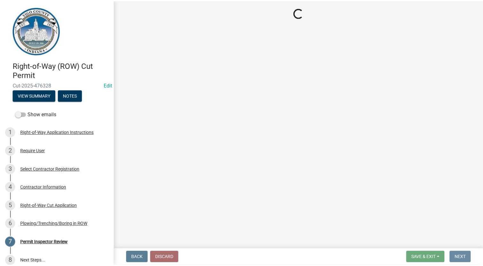
scroll to position [0, 0]
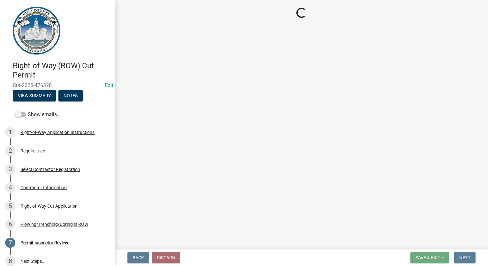
select select "3: 3"
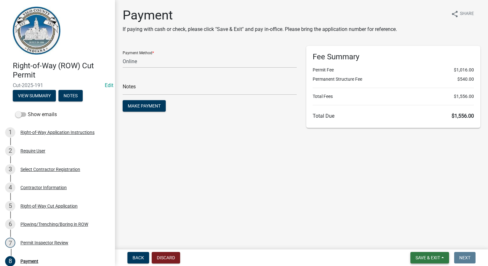
click at [418, 258] on span "Save & Exit" at bounding box center [427, 257] width 25 height 5
click at [417, 242] on button "Save & Exit" at bounding box center [423, 241] width 51 height 15
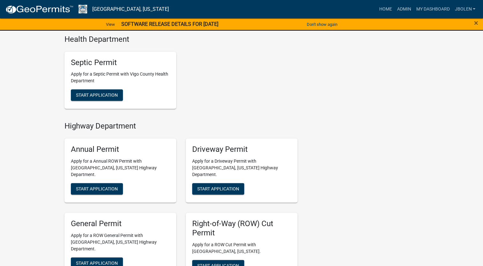
scroll to position [415, 0]
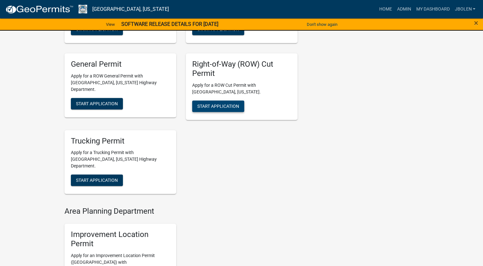
click at [216, 103] on span "Start Application" at bounding box center [218, 105] width 42 height 5
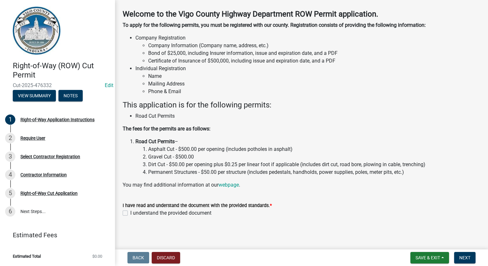
scroll to position [26, 0]
drag, startPoint x: 126, startPoint y: 212, endPoint x: 146, endPoint y: 209, distance: 20.7
click at [130, 212] on label "I understand the provided document" at bounding box center [170, 213] width 81 height 8
click at [130, 212] on input "I understand the provided document" at bounding box center [132, 211] width 4 height 4
checkbox input "true"
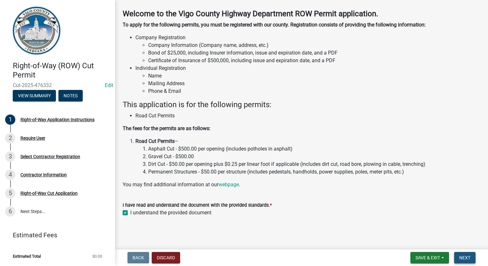
click at [467, 257] on span "Next" at bounding box center [464, 257] width 11 height 5
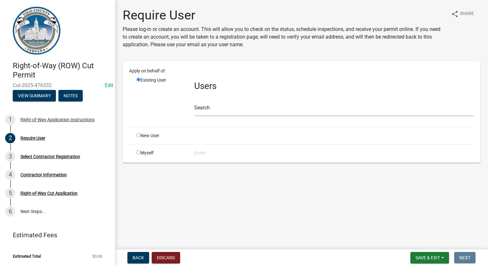
click at [138, 151] on input "radio" at bounding box center [138, 152] width 4 height 4
radio input "true"
radio input "false"
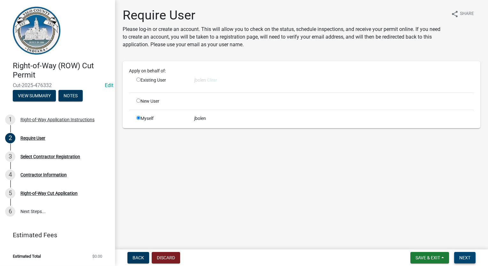
click at [467, 263] on button "Next" at bounding box center [464, 257] width 21 height 11
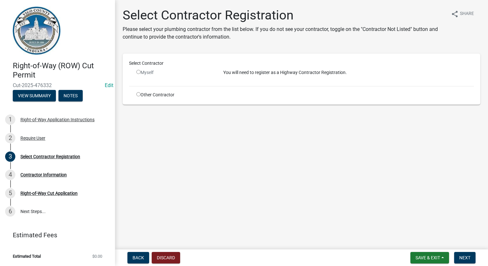
click at [137, 93] on input "radio" at bounding box center [138, 94] width 4 height 4
radio input "true"
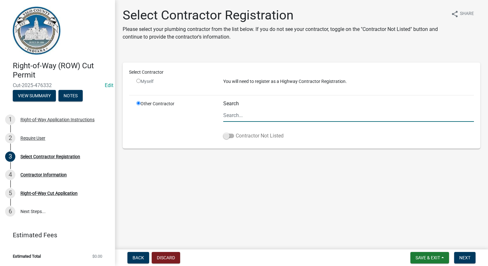
click at [226, 132] on label "Contractor Not Listed" at bounding box center [253, 136] width 60 height 8
click at [235, 132] on input "Contractor Not Listed" at bounding box center [235, 132] width 0 height 0
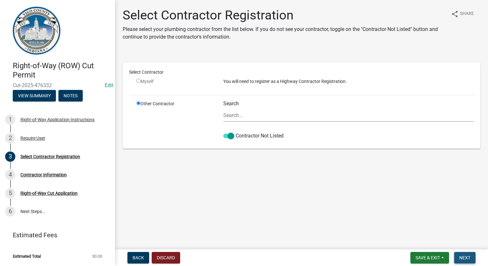
click at [468, 257] on span "Next" at bounding box center [464, 257] width 11 height 5
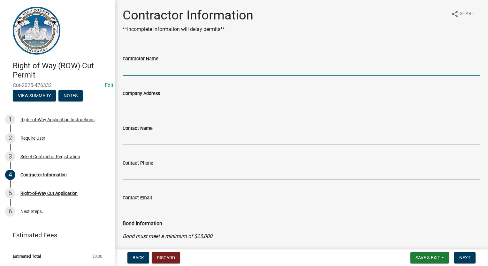
click at [162, 68] on input "Contractor Name" at bounding box center [301, 69] width 357 height 13
type input "JOINK"
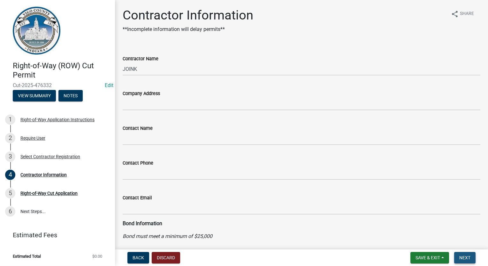
click at [467, 257] on span "Next" at bounding box center [464, 257] width 11 height 5
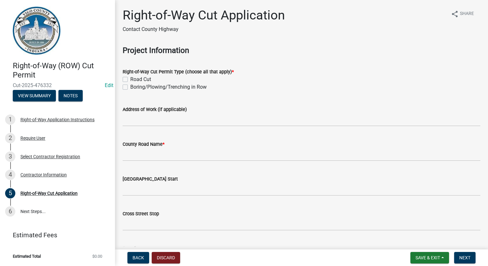
click at [130, 88] on label "Boring/Plowing/Trenching in Row" at bounding box center [168, 87] width 76 height 8
click at [130, 87] on input "Boring/Plowing/Trenching in Row" at bounding box center [132, 85] width 4 height 4
checkbox input "true"
checkbox input "false"
checkbox input "true"
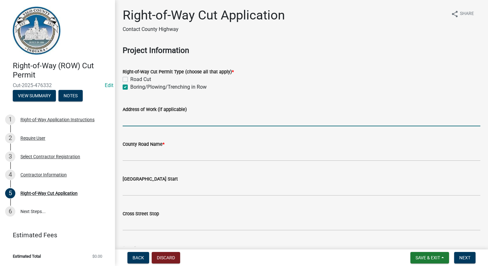
click at [150, 123] on input "Address of Work (if applicable)" at bounding box center [301, 119] width 357 height 13
type input "[STREET_ADDRESS]"
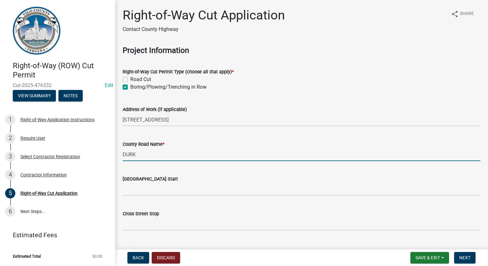
type input "[GEOGRAPHIC_DATA]"
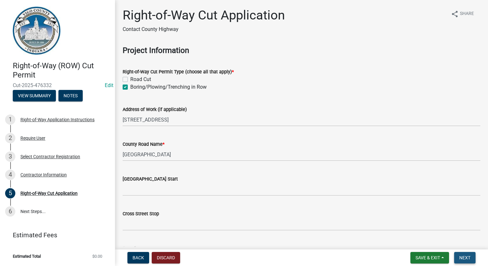
click at [469, 260] on span "Next" at bounding box center [464, 257] width 11 height 5
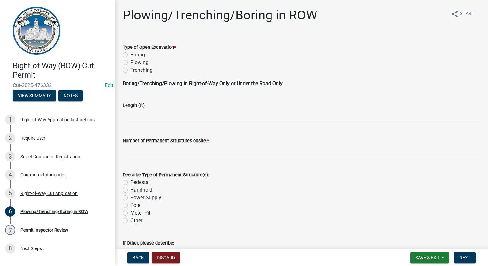
click at [130, 56] on label "Boring" at bounding box center [137, 55] width 15 height 8
click at [130, 55] on input "Boring" at bounding box center [132, 53] width 4 height 4
radio input "true"
click at [127, 114] on input "text" at bounding box center [301, 115] width 357 height 13
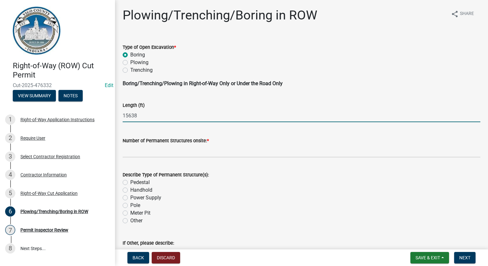
type input "15638"
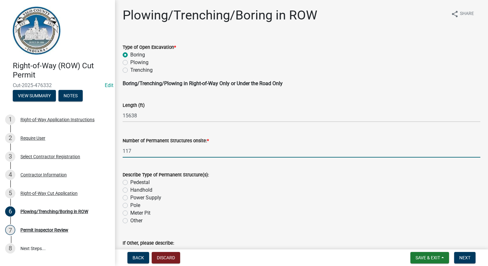
type input "117"
click at [130, 189] on label "Handhold" at bounding box center [141, 190] width 22 height 8
click at [130, 189] on input "Handhold" at bounding box center [132, 188] width 4 height 4
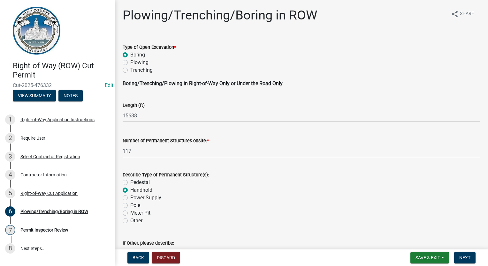
radio input "true"
click at [467, 258] on span "Next" at bounding box center [464, 257] width 11 height 5
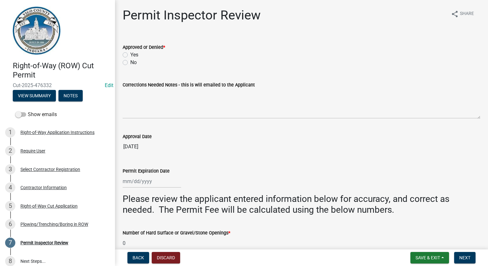
click at [130, 55] on label "Yes" at bounding box center [134, 55] width 8 height 8
click at [130, 55] on input "Yes" at bounding box center [132, 53] width 4 height 4
radio input "true"
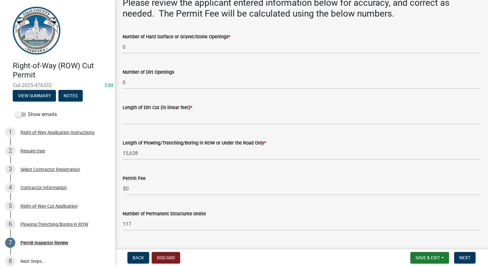
scroll to position [212, 0]
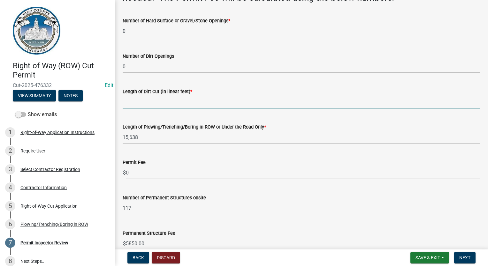
click at [154, 102] on input "Length of Dirt Cut (in linear feet) *" at bounding box center [301, 101] width 357 height 13
type input "0"
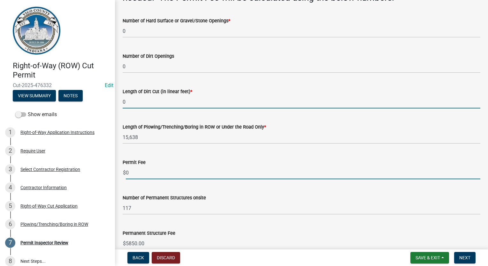
click at [149, 167] on input "0" at bounding box center [303, 172] width 354 height 13
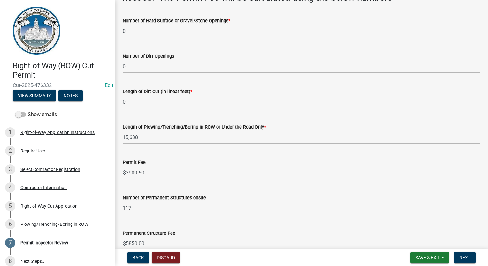
type input "3909.50"
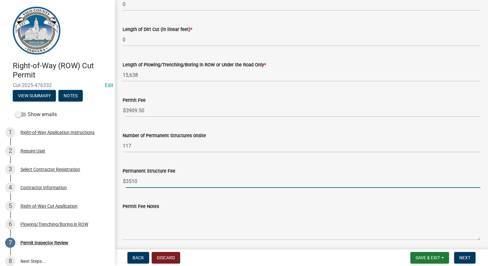
scroll to position [297, 0]
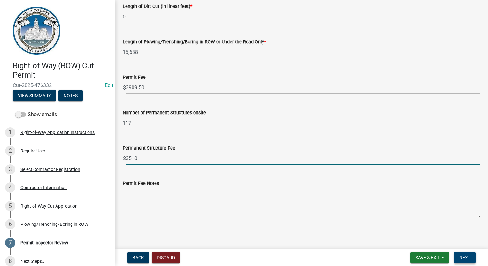
type input "3510"
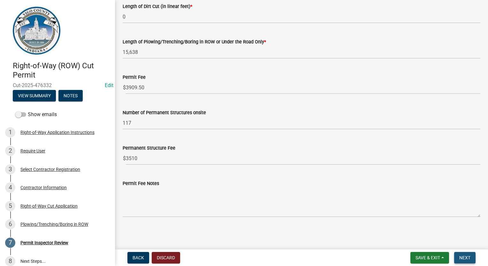
click at [465, 255] on button "Next" at bounding box center [464, 257] width 21 height 11
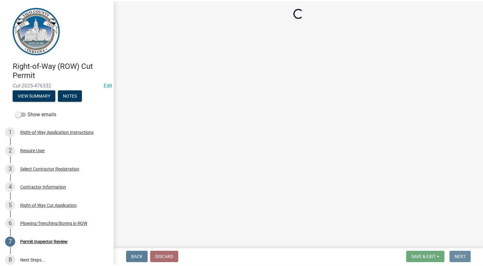
scroll to position [0, 0]
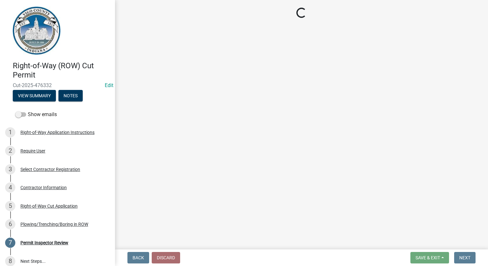
select select "3: 3"
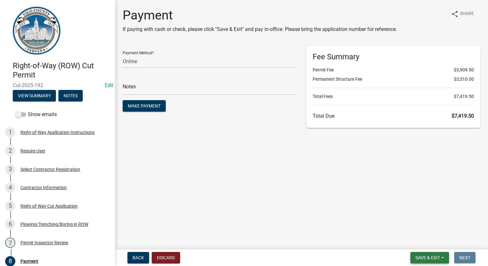
click at [419, 258] on span "Save & Exit" at bounding box center [427, 257] width 25 height 5
click at [423, 242] on button "Save & Exit" at bounding box center [423, 241] width 51 height 15
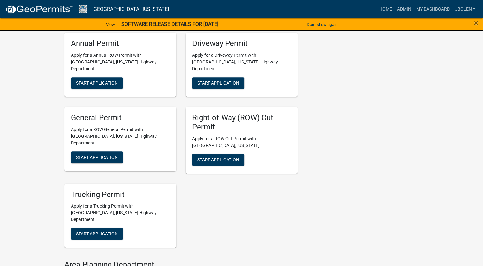
scroll to position [415, 0]
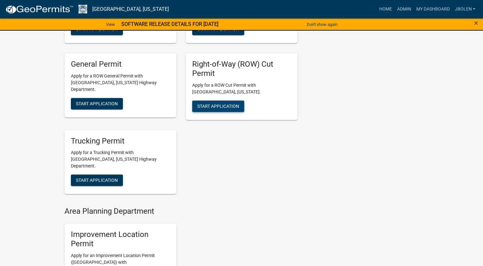
click at [230, 100] on div "Right-of-Way (ROW) Cut Permit Apply for a ROW Cut Permit with [GEOGRAPHIC_DATA]…" at bounding box center [242, 86] width 112 height 67
click at [231, 101] on button "Start Application" at bounding box center [218, 106] width 52 height 11
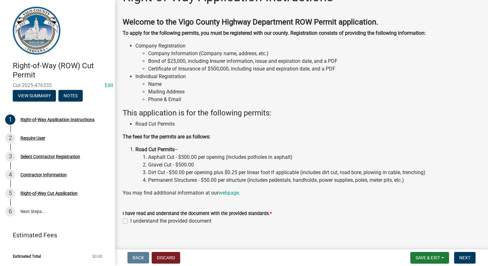
scroll to position [26, 0]
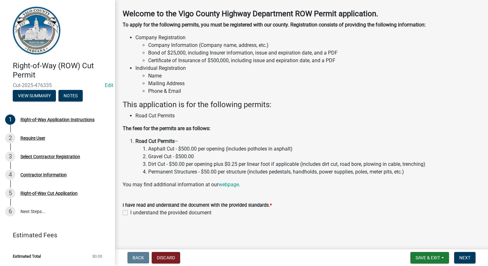
click at [130, 213] on label "I understand the provided document" at bounding box center [170, 213] width 81 height 8
click at [130, 213] on input "I understand the provided document" at bounding box center [132, 211] width 4 height 4
checkbox input "true"
click at [459, 256] on span "Next" at bounding box center [464, 257] width 11 height 5
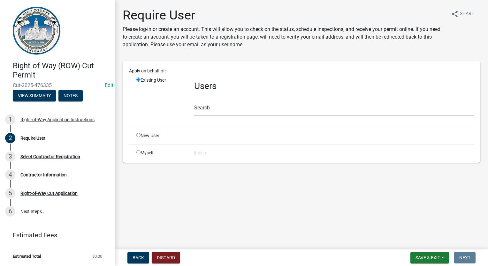
click at [138, 153] on input "radio" at bounding box center [138, 152] width 4 height 4
radio input "true"
radio input "false"
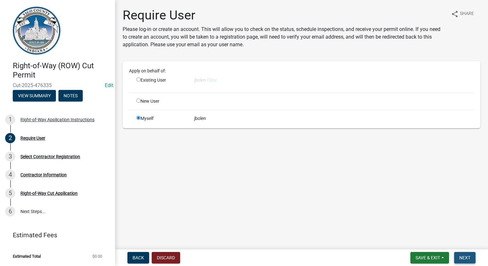
click at [461, 256] on span "Next" at bounding box center [464, 257] width 11 height 5
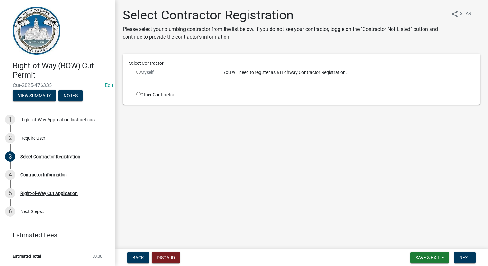
click at [137, 95] on input "radio" at bounding box center [138, 94] width 4 height 4
radio input "true"
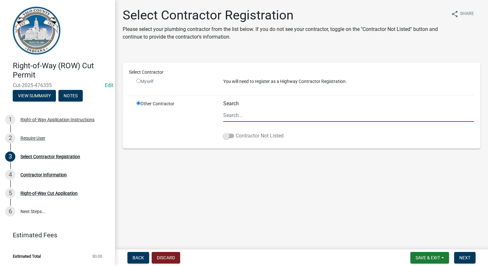
click at [225, 137] on span at bounding box center [228, 136] width 11 height 4
click at [235, 132] on input "Contractor Not Listed" at bounding box center [235, 132] width 0 height 0
click at [468, 255] on span "Next" at bounding box center [464, 257] width 11 height 5
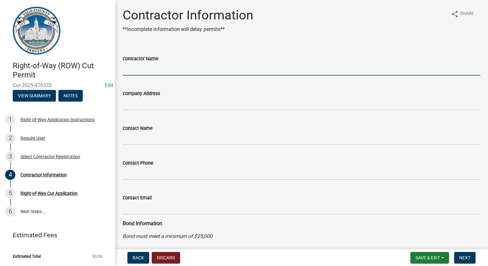
click at [169, 71] on input "Contractor Name" at bounding box center [301, 69] width 357 height 13
type input "JOINK"
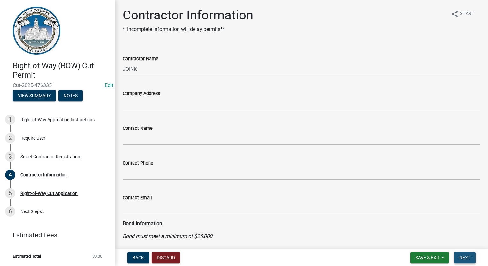
click at [468, 261] on button "Next" at bounding box center [464, 257] width 21 height 11
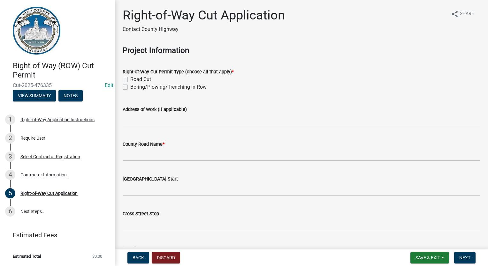
click at [122, 88] on div "Right-of-Way Cut Permit Type (choose all that apply) * Road Cut Boring/Plowing/…" at bounding box center [301, 75] width 367 height 31
click at [127, 83] on div "Boring/Plowing/Trenching in Row" at bounding box center [301, 87] width 357 height 8
click at [130, 89] on label "Boring/Plowing/Trenching in Row" at bounding box center [168, 87] width 76 height 8
click at [130, 87] on input "Boring/Plowing/Trenching in Row" at bounding box center [132, 85] width 4 height 4
checkbox input "true"
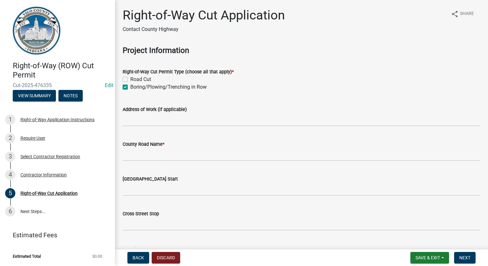
checkbox input "false"
checkbox input "true"
click at [130, 122] on input "Address of Work (if applicable)" at bounding box center [301, 119] width 357 height 13
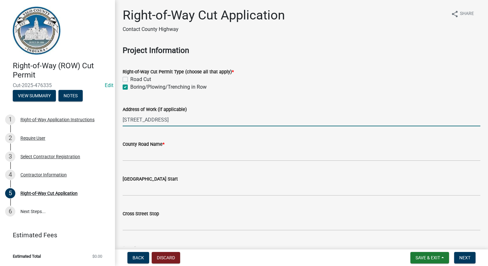
type input "[STREET_ADDRESS]"
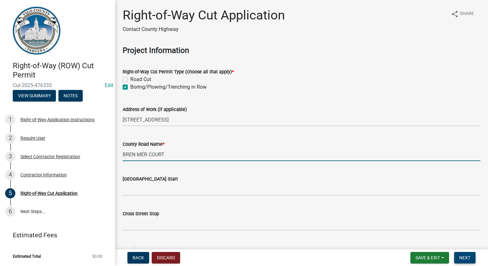
type input "BREN MER COURT"
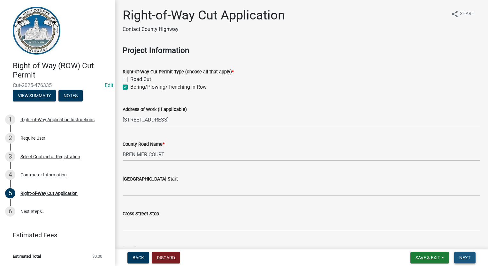
click at [463, 257] on span "Next" at bounding box center [464, 257] width 11 height 5
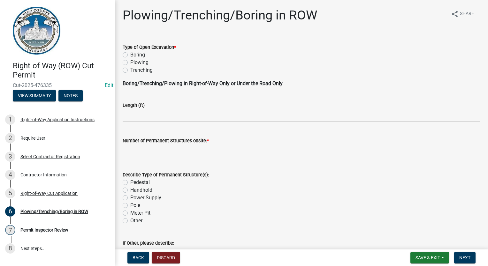
click at [130, 56] on label "Boring" at bounding box center [137, 55] width 15 height 8
click at [130, 55] on input "Boring" at bounding box center [132, 53] width 4 height 4
radio input "true"
click at [140, 112] on input "text" at bounding box center [301, 115] width 357 height 13
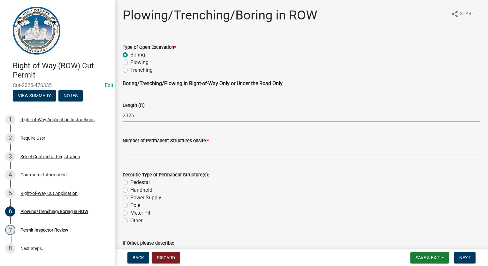
type input "2326"
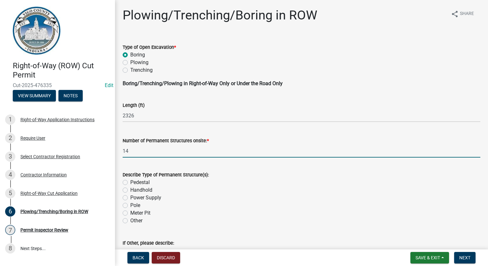
type input "14"
click at [130, 191] on label "Handhold" at bounding box center [141, 190] width 22 height 8
click at [130, 190] on input "Handhold" at bounding box center [132, 188] width 4 height 4
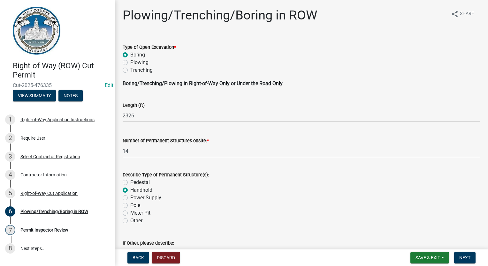
radio input "true"
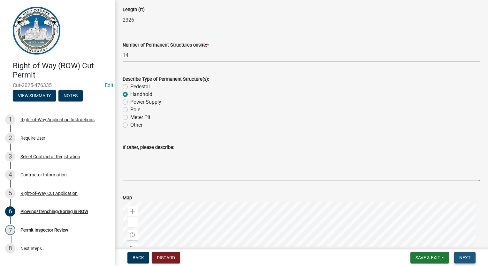
click at [466, 262] on button "Next" at bounding box center [464, 257] width 21 height 11
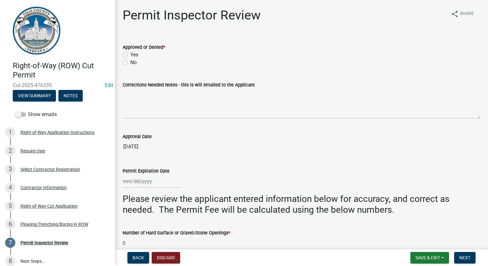
click at [130, 55] on label "Yes" at bounding box center [134, 55] width 8 height 8
click at [130, 55] on input "Yes" at bounding box center [132, 53] width 4 height 4
radio input "true"
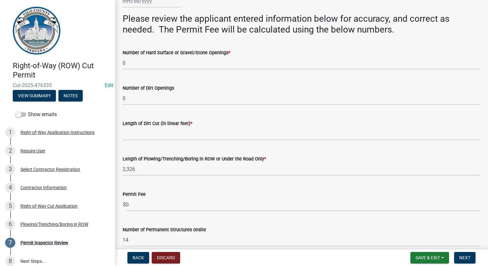
scroll to position [180, 0]
click at [142, 138] on input "Length of Dirt Cut (in linear feet) *" at bounding box center [301, 133] width 357 height 13
type input "0"
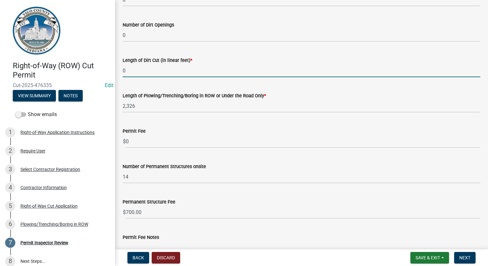
scroll to position [244, 0]
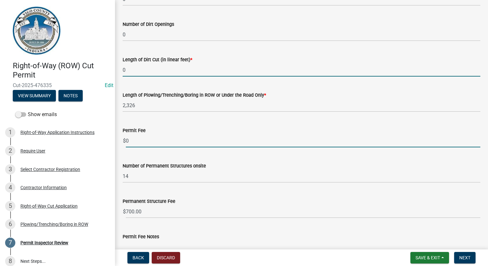
click at [141, 145] on input "0" at bounding box center [303, 140] width 354 height 13
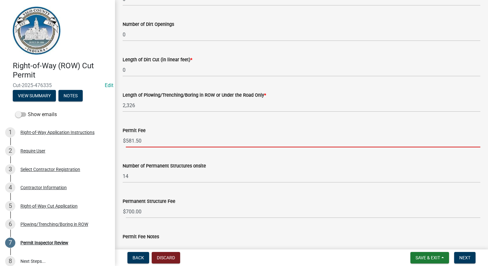
type input "581.50"
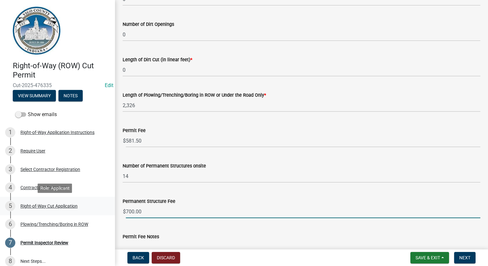
drag, startPoint x: 145, startPoint y: 212, endPoint x: 101, endPoint y: 213, distance: 45.0
click at [101, 213] on div "Right-of-Way (ROW) Cut Permit Cut-2025-476335 Edit View Summary Notes Show emai…" at bounding box center [244, 133] width 488 height 266
type input "420"
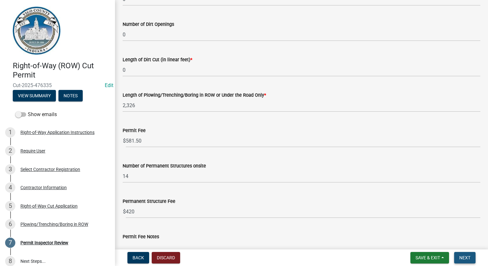
click at [469, 256] on span "Next" at bounding box center [464, 257] width 11 height 5
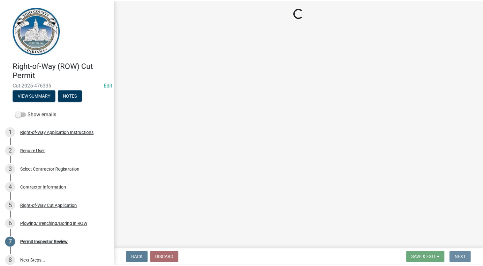
scroll to position [0, 0]
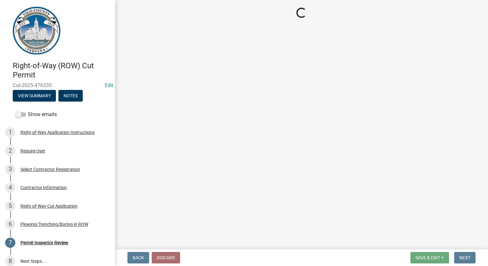
select select "3: 3"
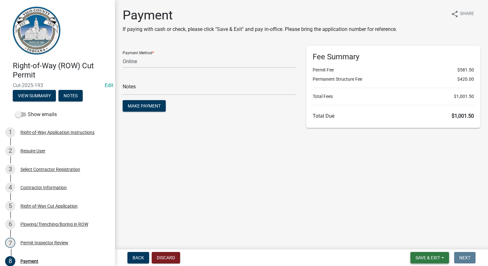
click at [430, 253] on button "Save & Exit" at bounding box center [429, 257] width 39 height 11
click at [428, 241] on button "Save & Exit" at bounding box center [423, 241] width 51 height 15
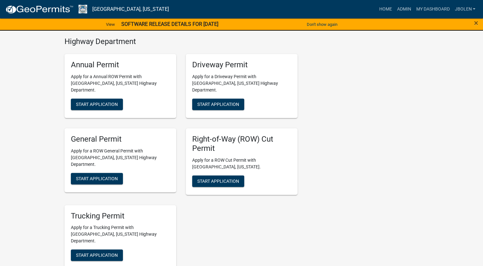
scroll to position [351, 0]
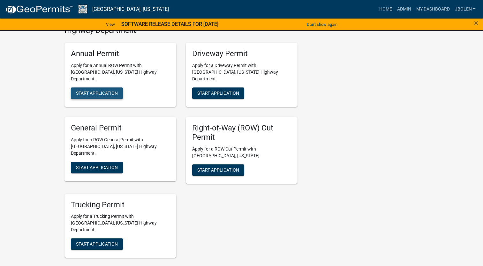
click at [112, 91] on span "Start Application" at bounding box center [97, 93] width 42 height 5
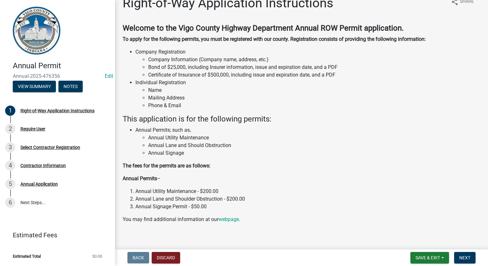
scroll to position [18, 0]
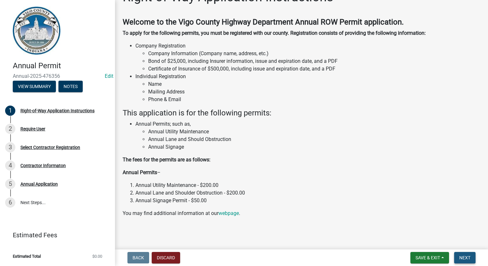
click at [458, 257] on button "Next" at bounding box center [464, 257] width 21 height 11
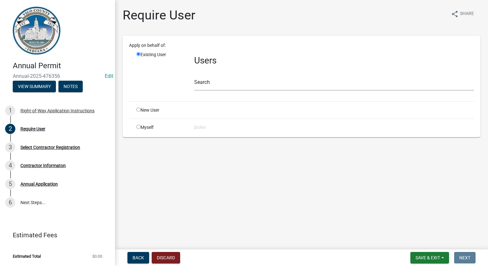
click at [139, 129] on div "Myself" at bounding box center [160, 127] width 58 height 7
click at [136, 127] on input "radio" at bounding box center [138, 127] width 4 height 4
radio input "true"
radio input "false"
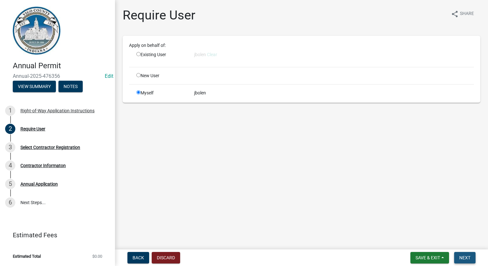
click at [464, 253] on button "Next" at bounding box center [464, 257] width 21 height 11
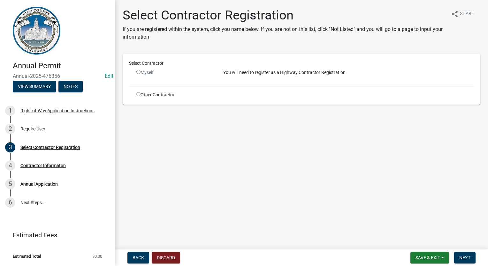
click at [137, 96] on input "radio" at bounding box center [138, 94] width 4 height 4
radio input "true"
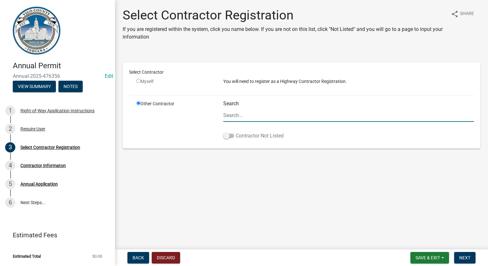
click at [232, 132] on label "Contractor Not Listed" at bounding box center [253, 136] width 60 height 8
click at [235, 132] on input "Contractor Not Listed" at bounding box center [235, 132] width 0 height 0
click at [459, 255] on span "Next" at bounding box center [464, 257] width 11 height 5
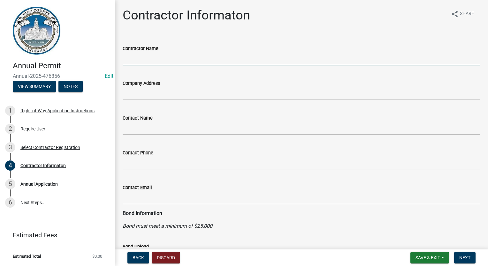
click at [163, 53] on input "Contractor Name" at bounding box center [301, 58] width 357 height 13
type input "t"
type input "THE HALTER GROUP"
click at [457, 256] on button "Next" at bounding box center [464, 257] width 21 height 11
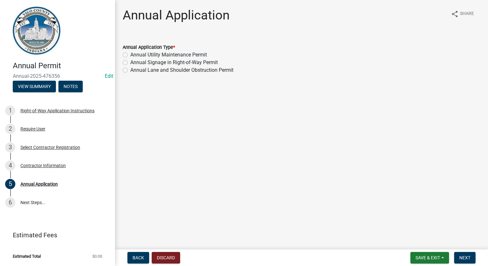
click at [120, 64] on div "Annual Application Type * Annual Utility Maintenance Permit Annual Signage in R…" at bounding box center [301, 55] width 367 height 38
click at [130, 71] on label "Annual Lane and Shoulder Obstruction Permit" at bounding box center [181, 70] width 103 height 8
click at [130, 71] on input "Annual Lane and Shoulder Obstruction Permit" at bounding box center [132, 68] width 4 height 4
radio input "true"
click at [463, 257] on span "Next" at bounding box center [464, 257] width 11 height 5
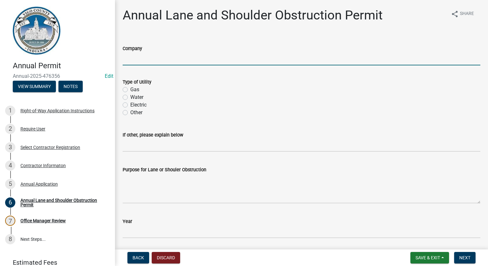
click at [154, 58] on input "Company" at bounding box center [301, 58] width 357 height 13
type input "THE HALTER GROUP"
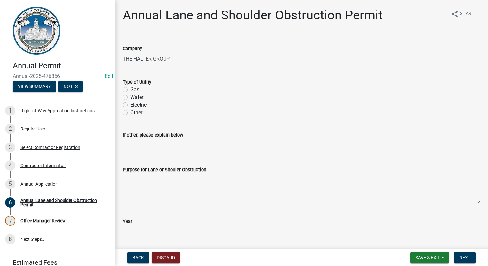
click at [165, 196] on textarea "Purpose for Lane or Shouler Obstruction" at bounding box center [301, 189] width 357 height 30
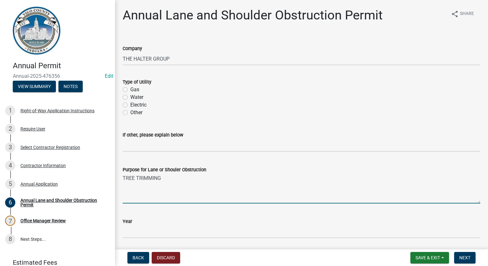
scroll to position [56, 0]
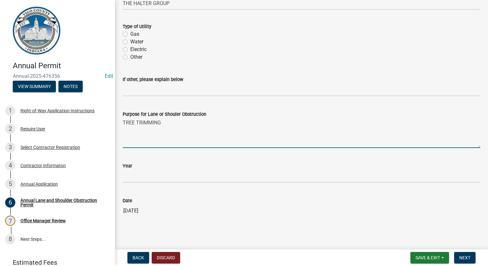
type textarea "TREE TRIMMING"
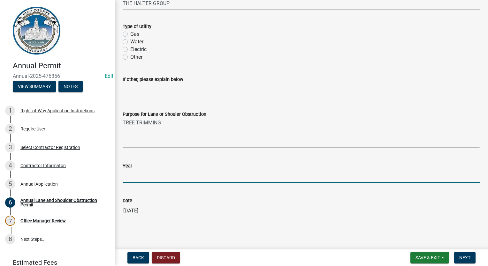
click at [166, 176] on input "Year" at bounding box center [301, 176] width 357 height 13
type input "-"
type input "[DATE]-[DATE]"
click at [456, 255] on button "Next" at bounding box center [464, 257] width 21 height 11
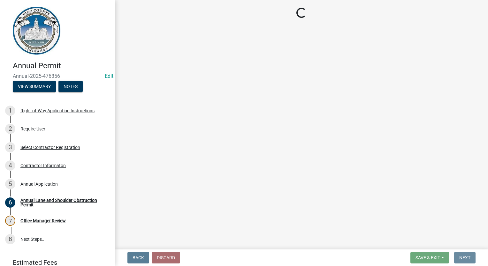
scroll to position [0, 0]
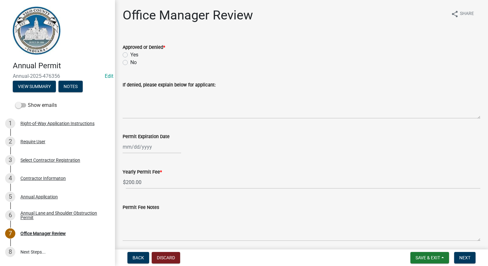
click at [128, 54] on div "Yes" at bounding box center [301, 55] width 357 height 8
click at [128, 56] on div "Yes" at bounding box center [301, 55] width 357 height 8
click at [130, 54] on label "Yes" at bounding box center [134, 55] width 8 height 8
click at [130, 54] on input "Yes" at bounding box center [132, 53] width 4 height 4
radio input "true"
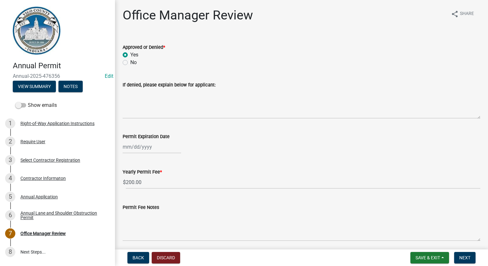
scroll to position [24, 0]
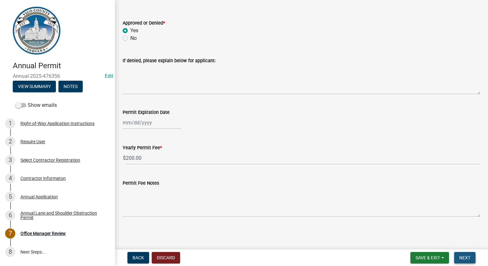
click at [466, 259] on span "Next" at bounding box center [464, 257] width 11 height 5
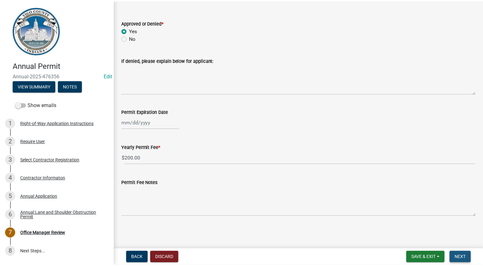
scroll to position [0, 0]
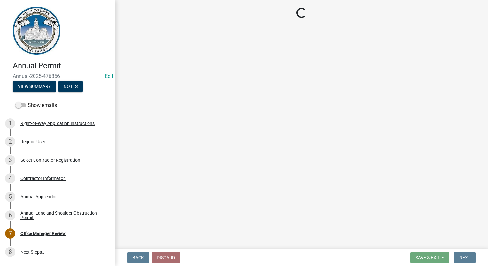
select select "3: 3"
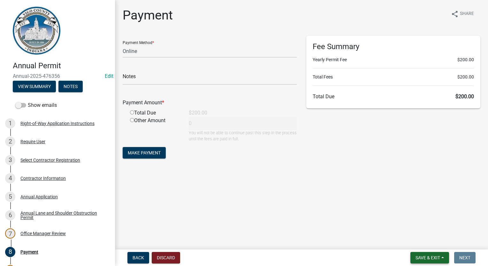
click at [433, 260] on span "Save & Exit" at bounding box center [427, 257] width 25 height 5
click at [428, 244] on button "Save & Exit" at bounding box center [423, 241] width 51 height 15
